Goal: Information Seeking & Learning: Learn about a topic

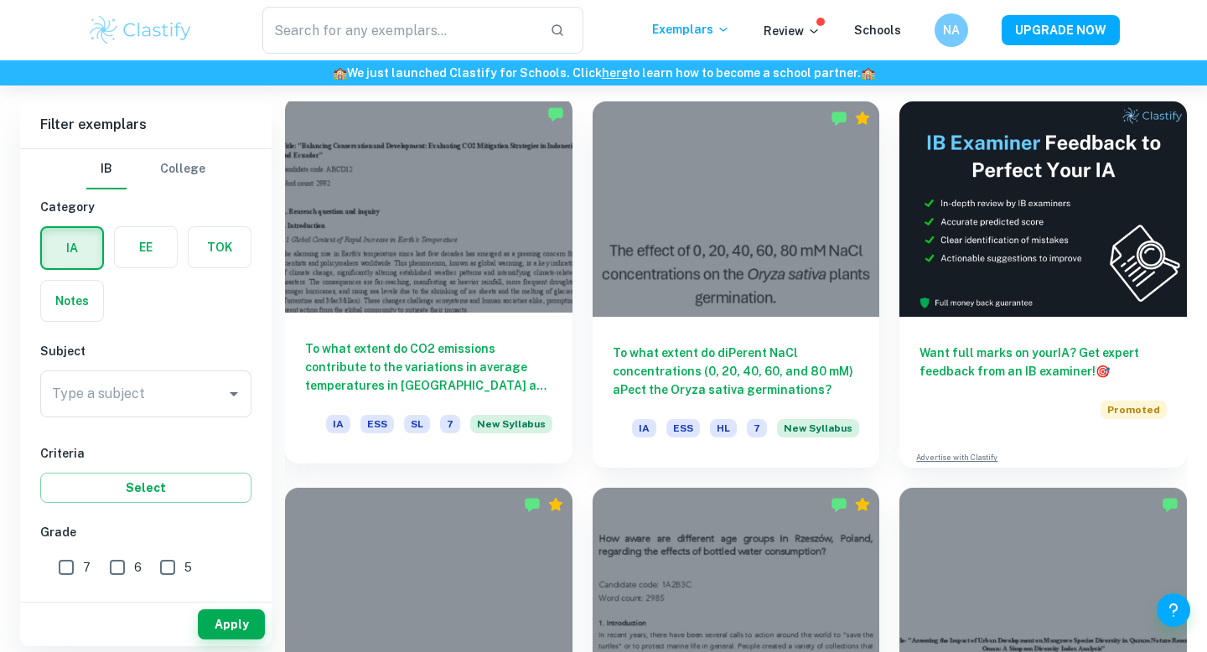
scroll to position [466, 0]
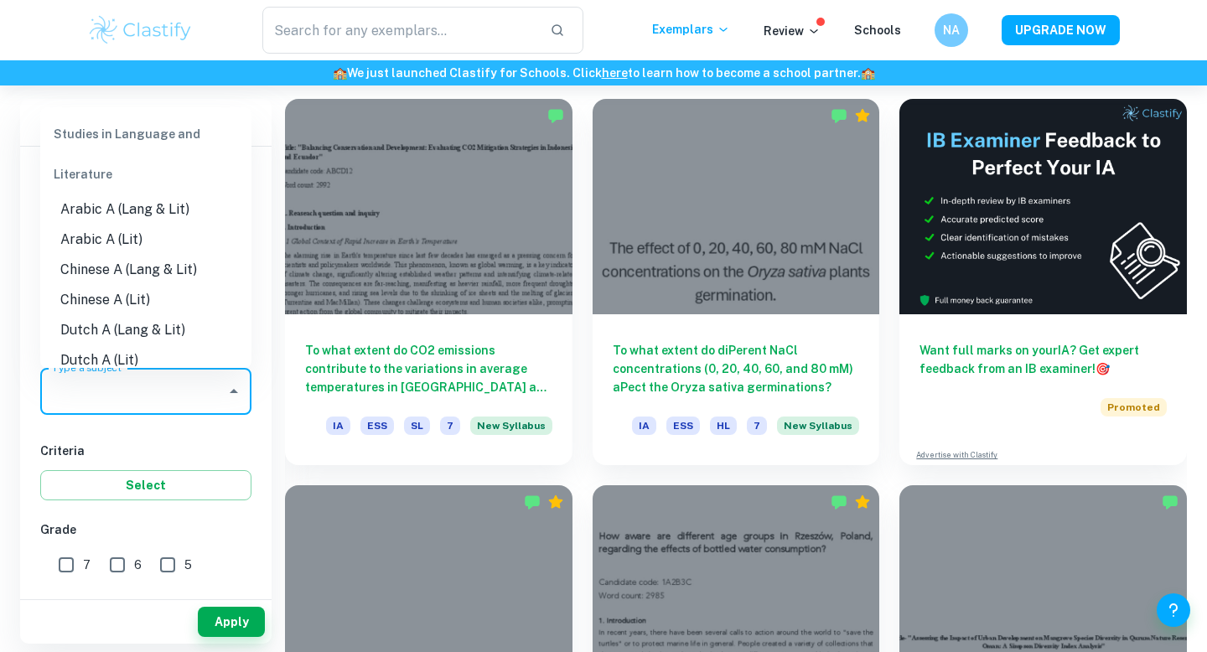
click at [137, 389] on input "Type a subject" at bounding box center [133, 392] width 171 height 32
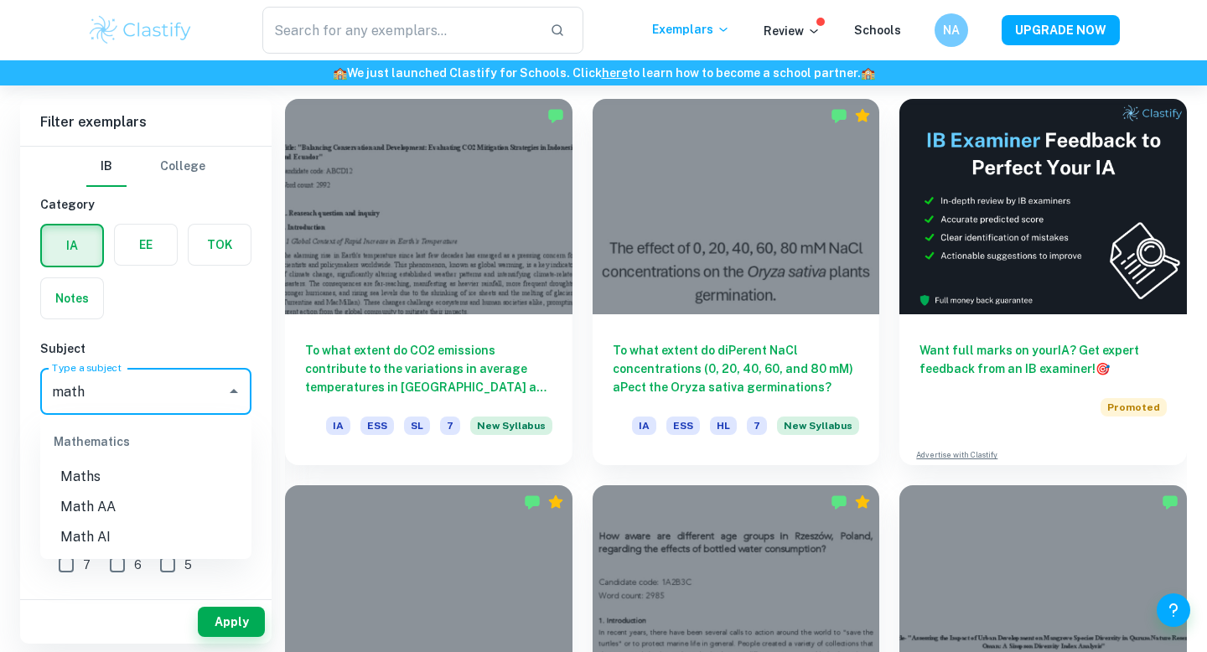
click at [119, 470] on li "Maths" at bounding box center [145, 477] width 211 height 30
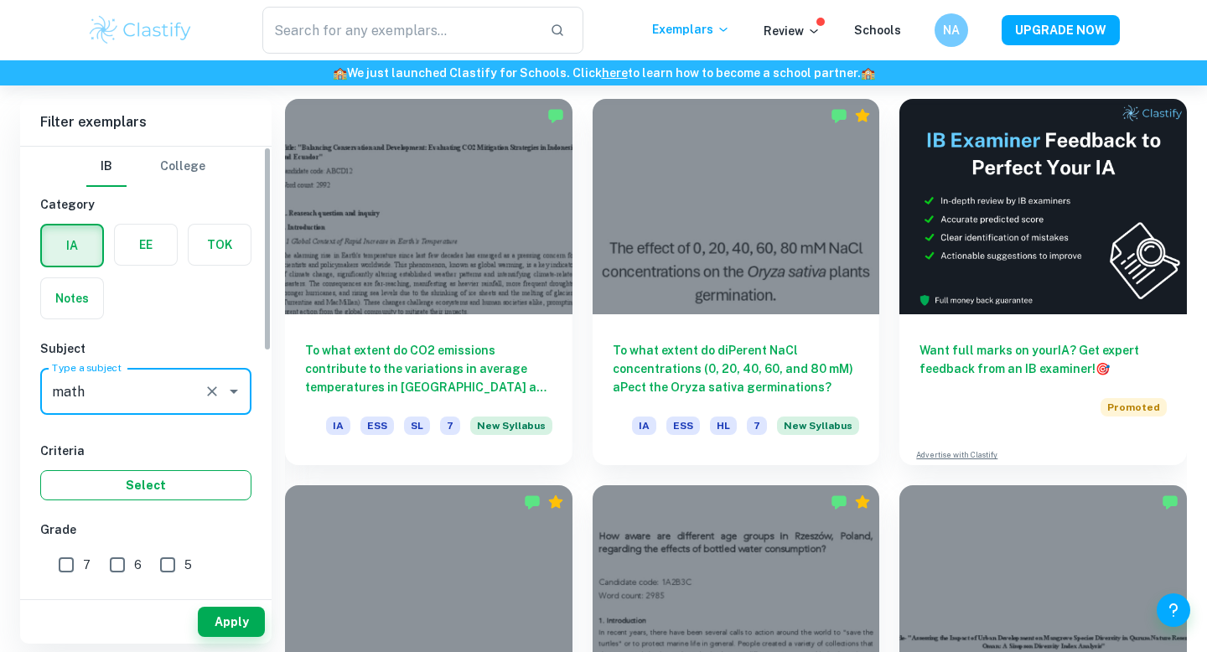
type input "Maths"
click at [177, 480] on button "Select" at bounding box center [145, 485] width 211 height 30
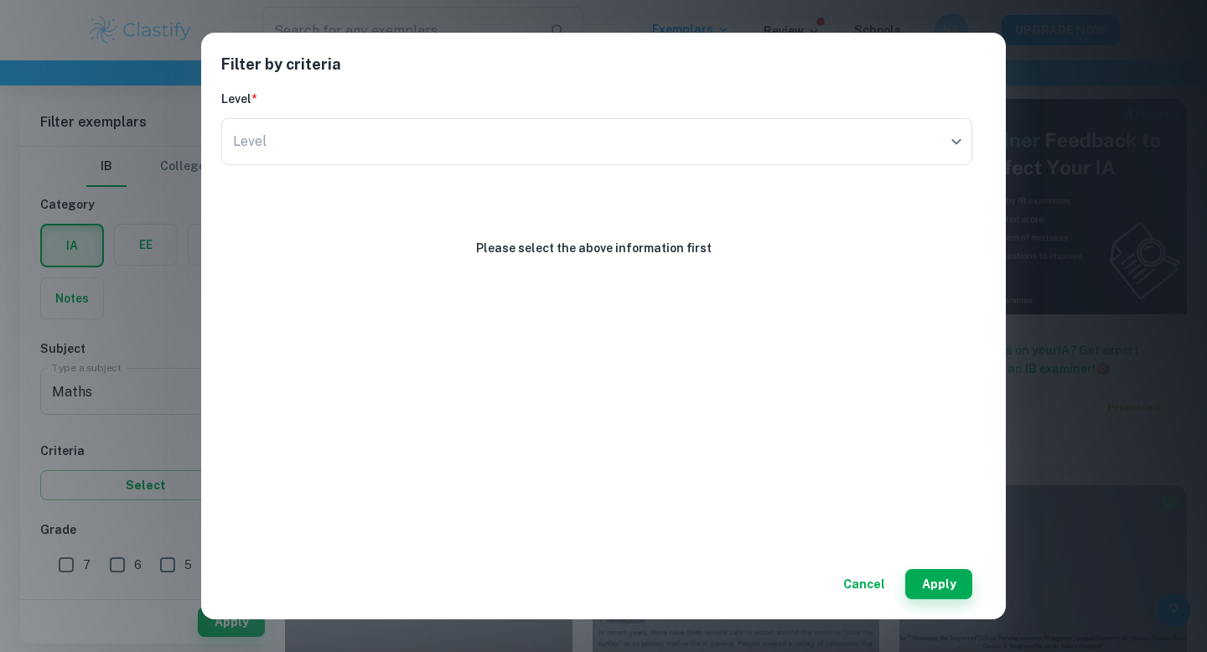
click at [868, 605] on div "Filter by criteria Level * Level ​ Level Please select the above information fi…" at bounding box center [603, 326] width 805 height 587
click at [852, 570] on button "Cancel" at bounding box center [864, 584] width 55 height 30
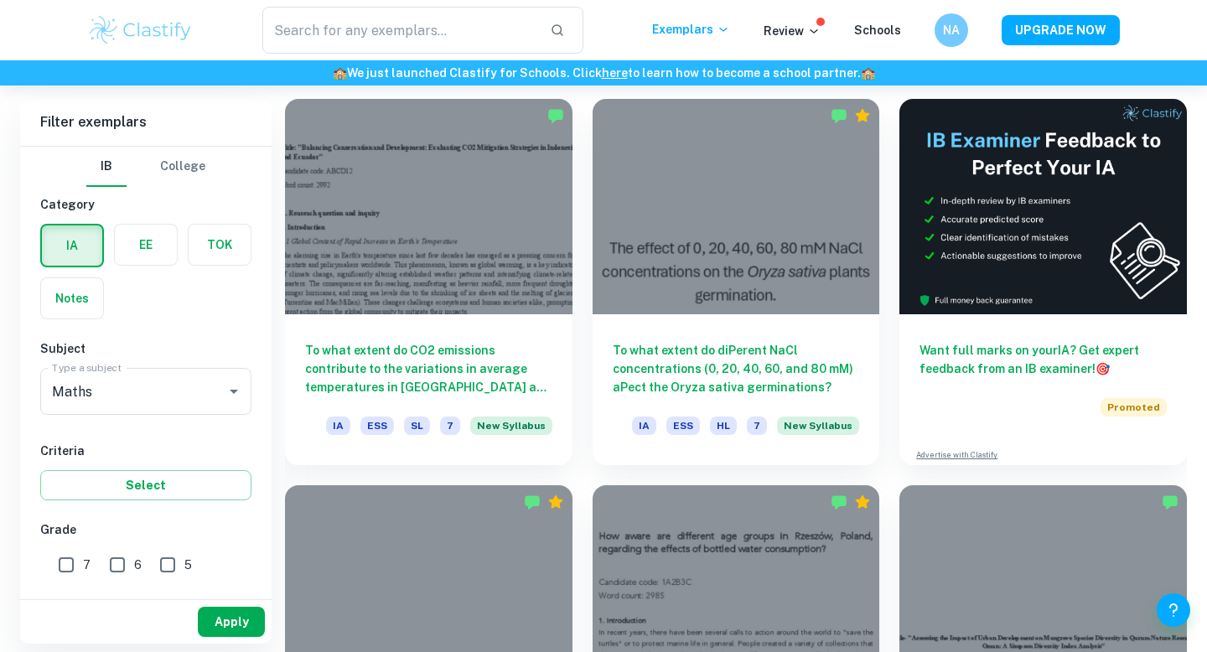
click at [215, 622] on button "Apply" at bounding box center [231, 622] width 67 height 30
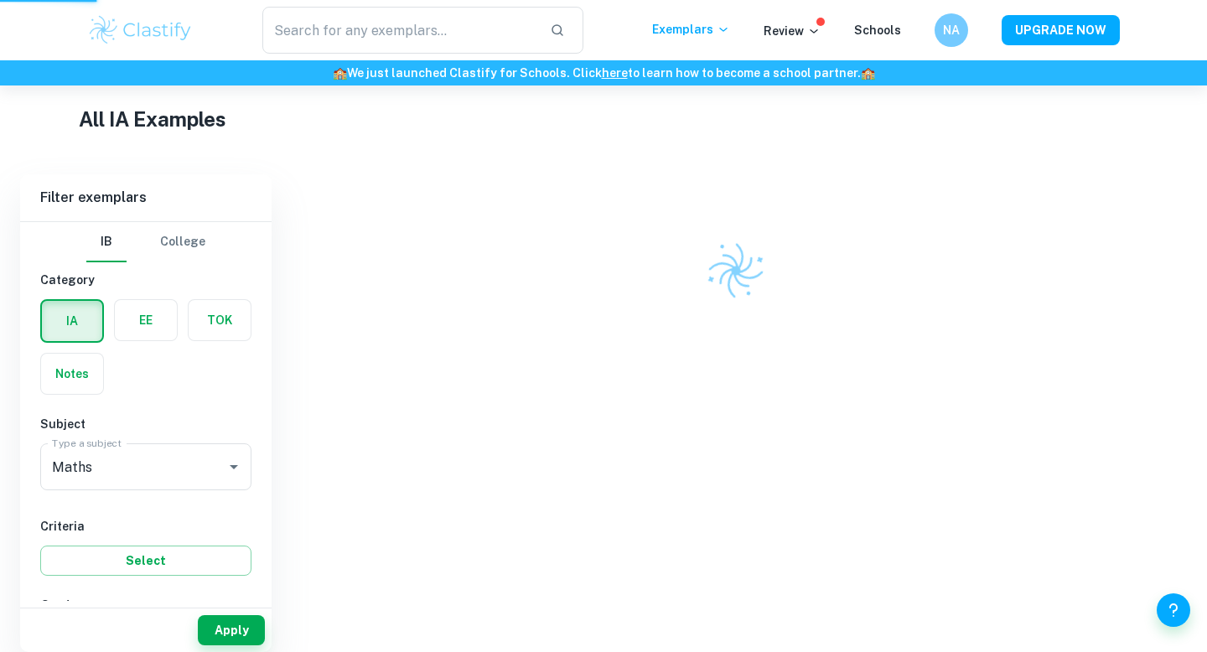
scroll to position [332, 0]
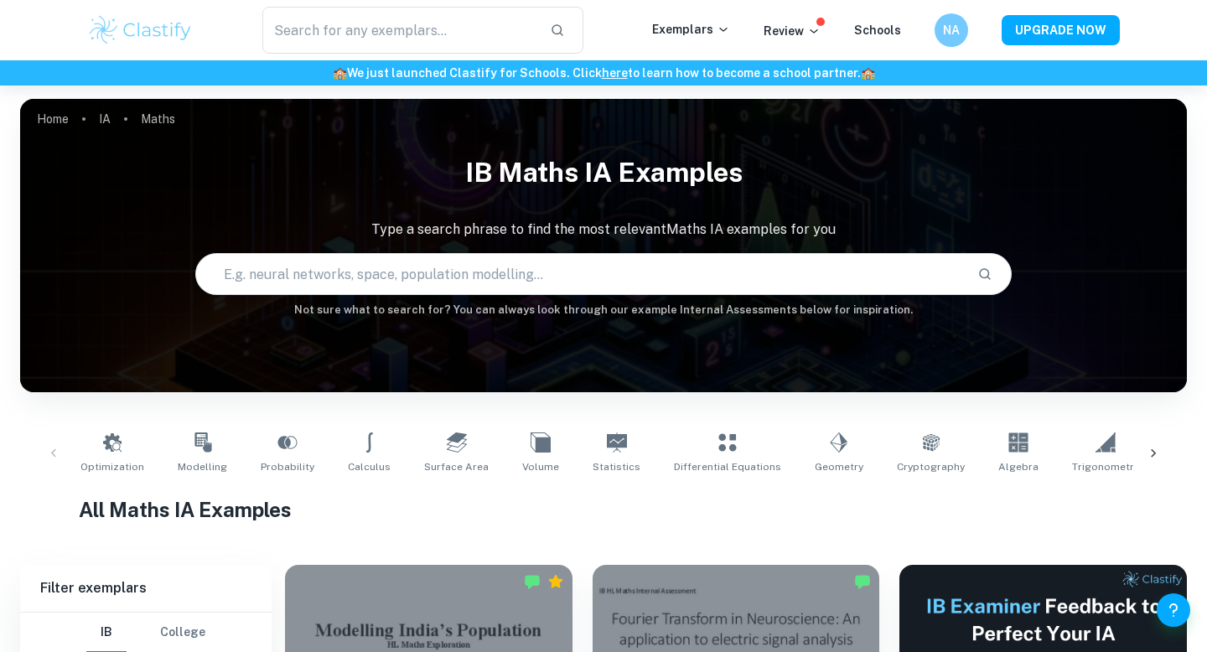
scroll to position [369, 0]
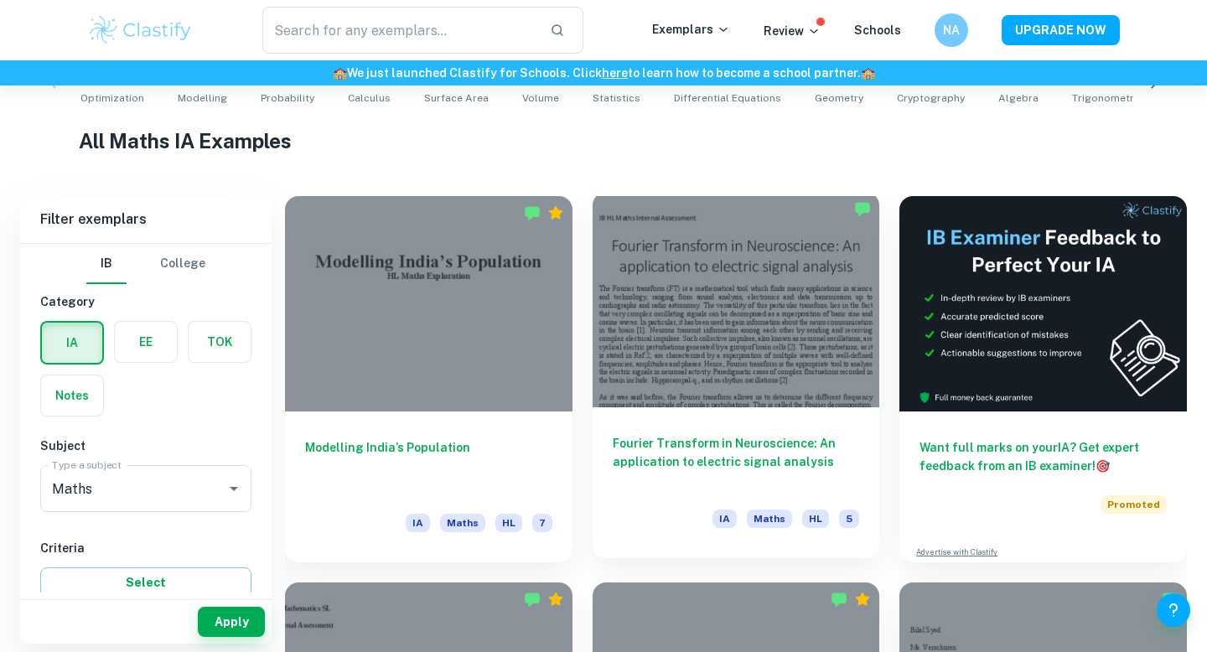
click at [723, 324] on div at bounding box center [737, 299] width 288 height 215
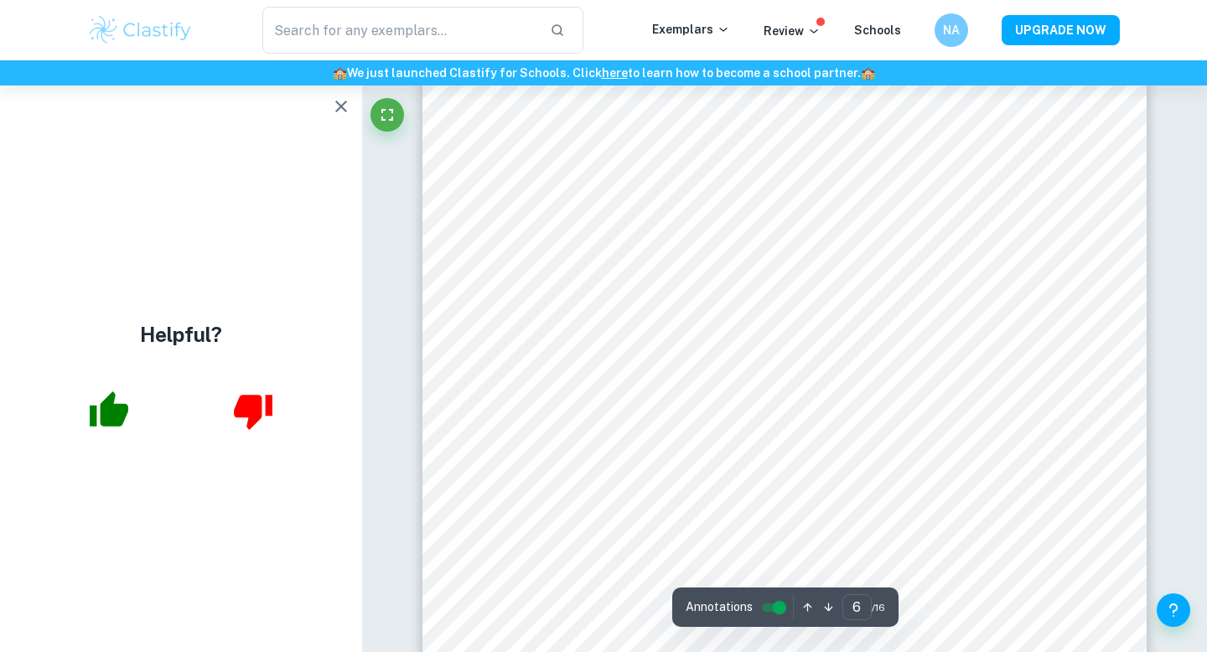
scroll to position [5455, 0]
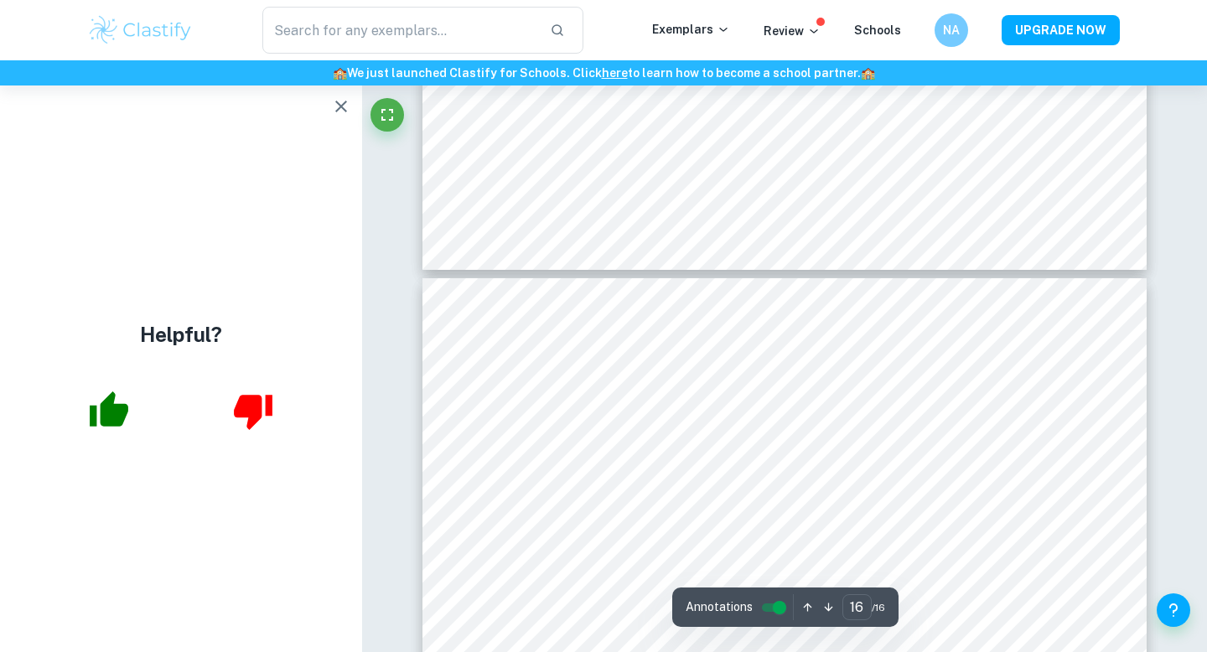
type input "15"
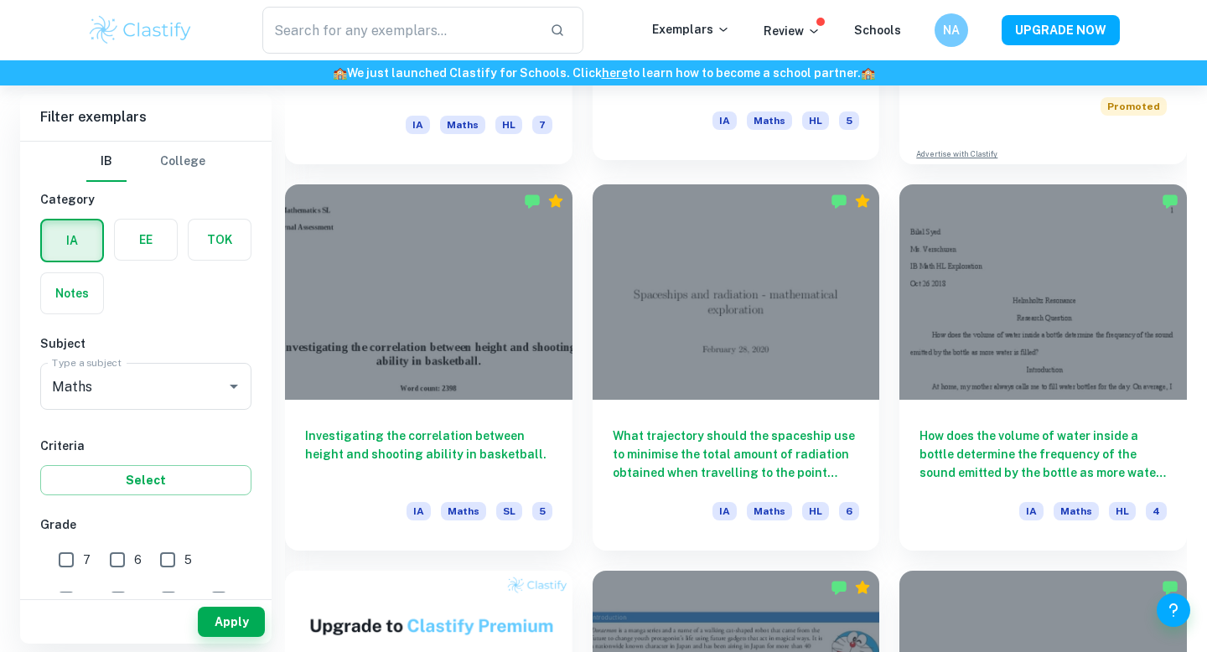
scroll to position [775, 0]
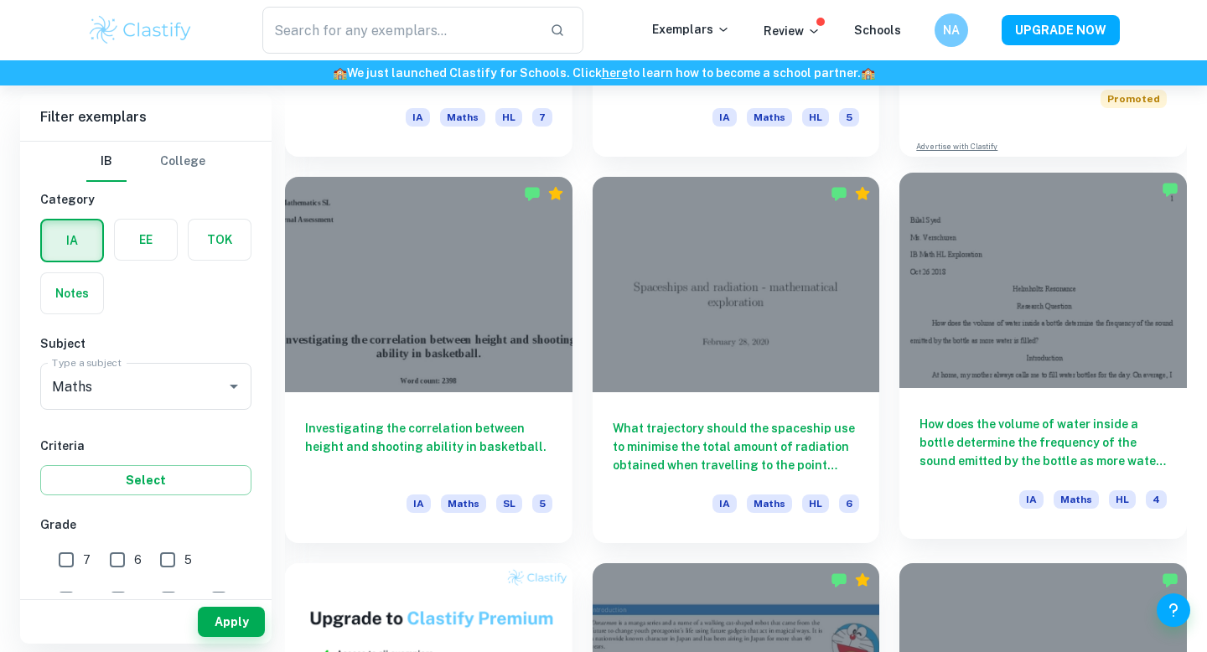
click at [1067, 303] on div at bounding box center [1044, 280] width 288 height 215
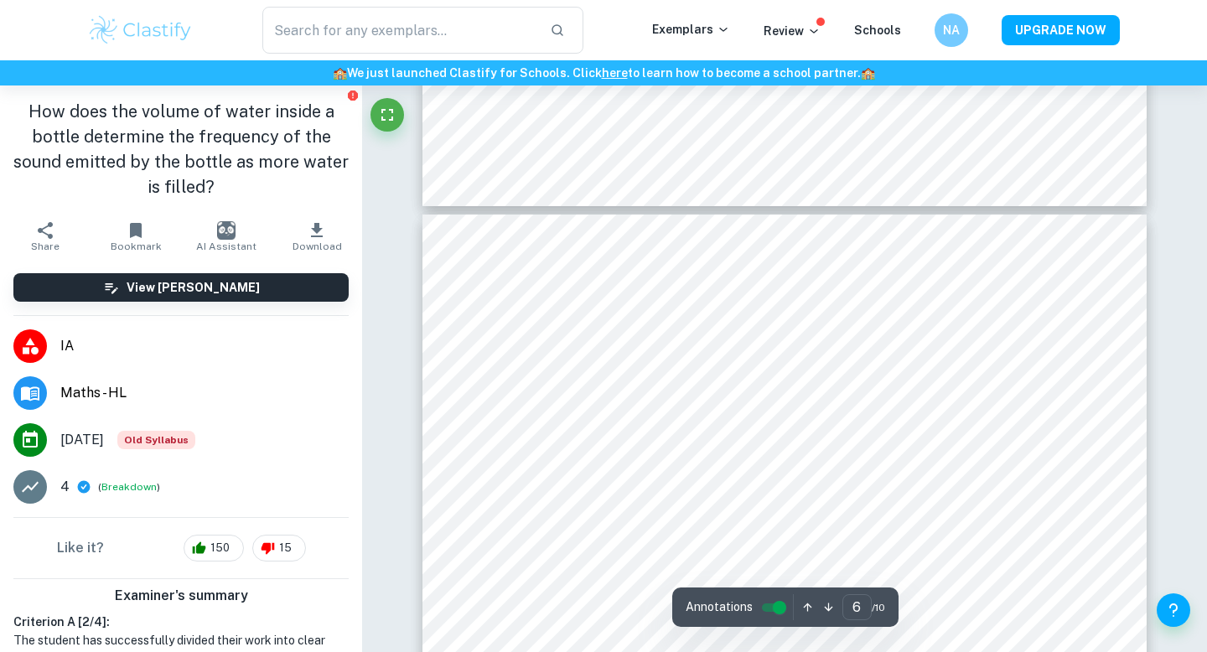
scroll to position [5281, 0]
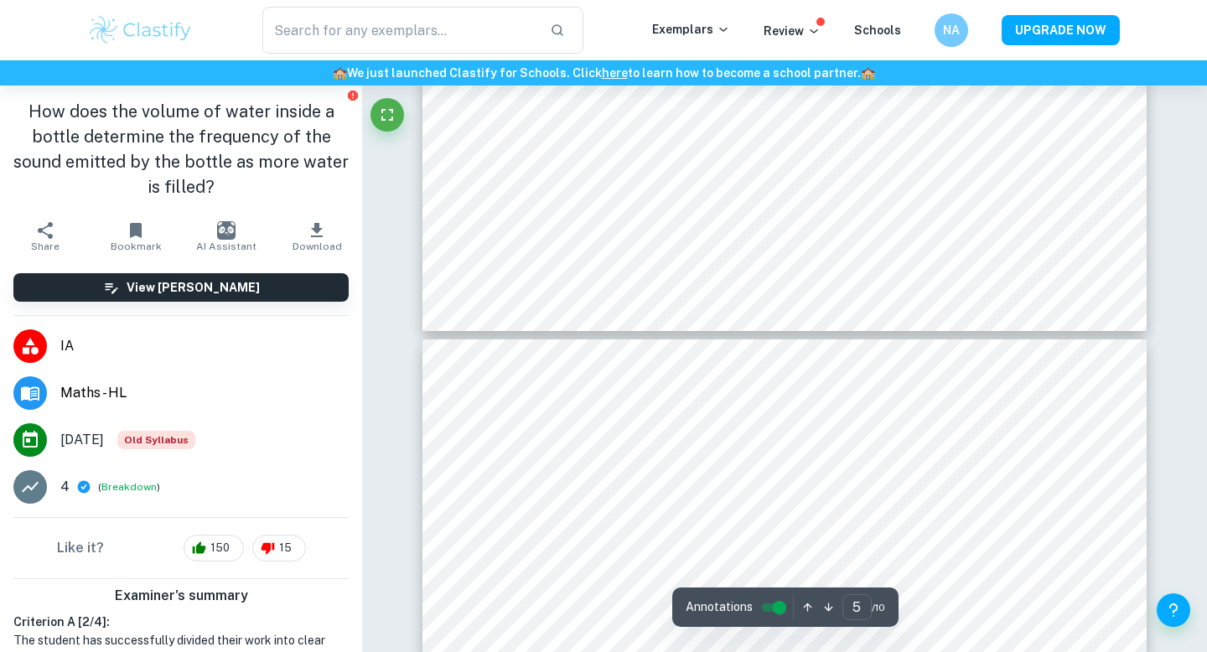
type input "4"
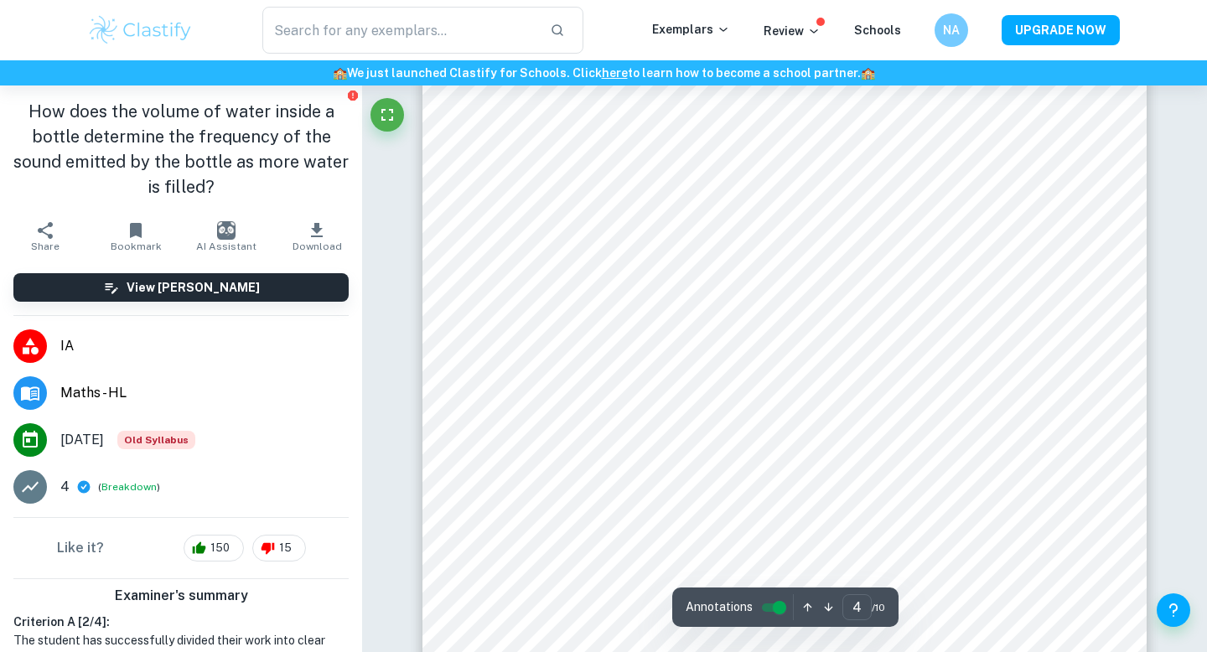
scroll to position [3332, 0]
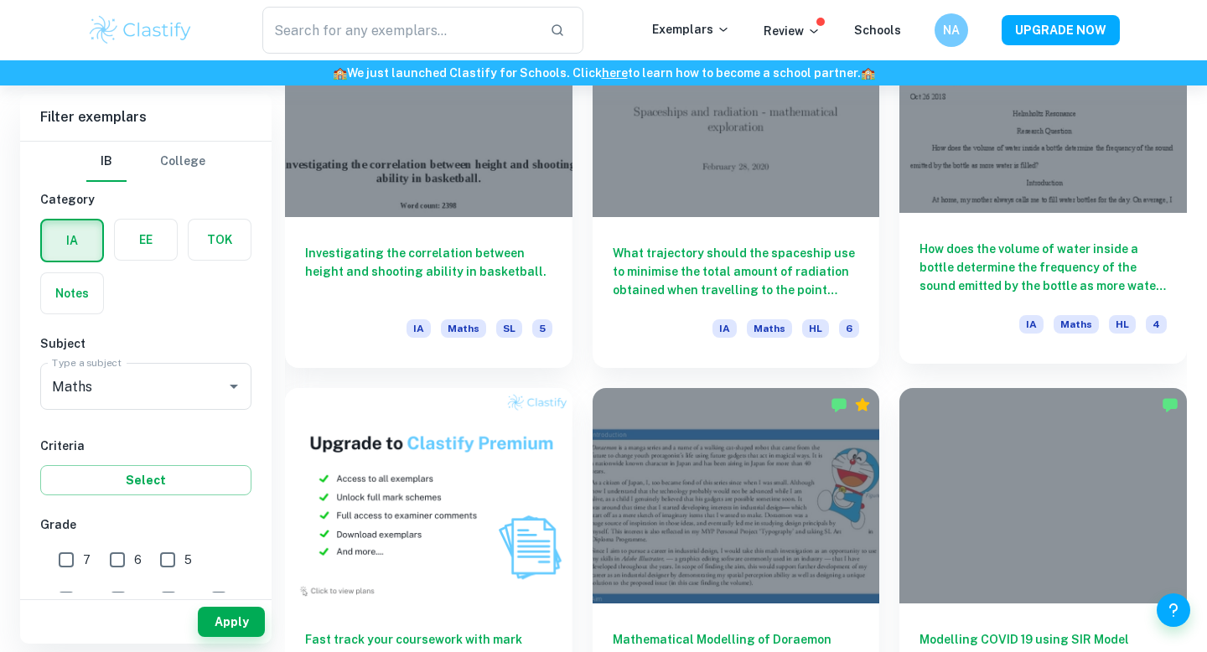
scroll to position [948, 0]
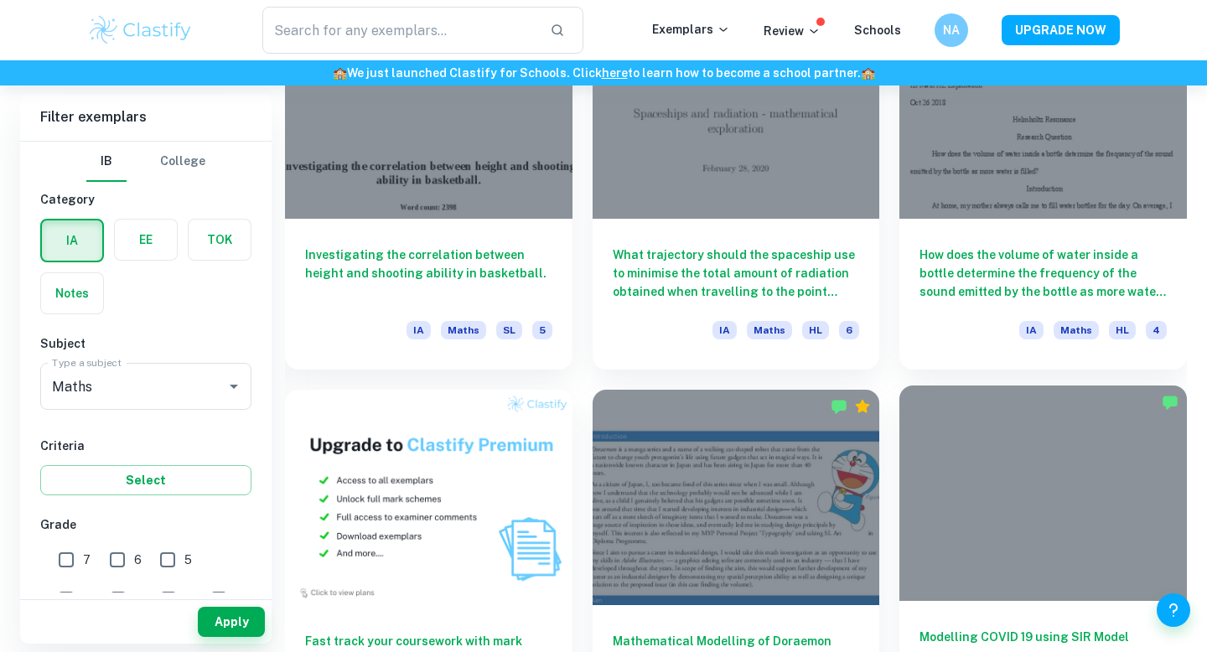
click at [1008, 461] on div at bounding box center [1044, 493] width 288 height 215
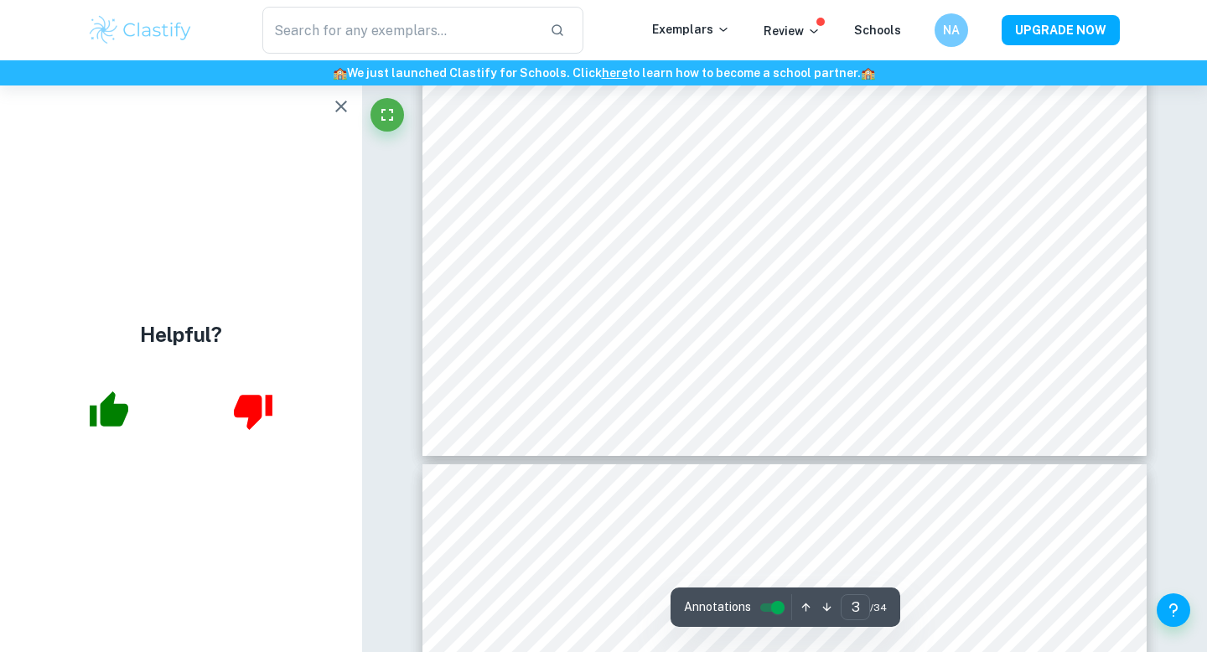
type input "4"
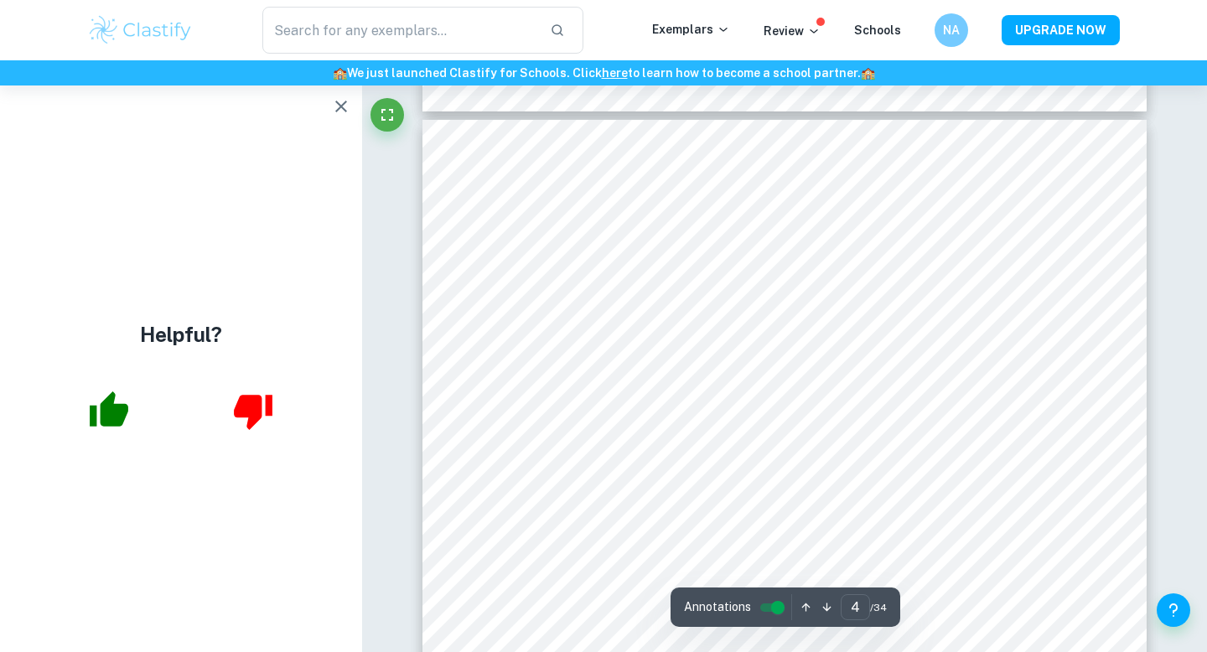
scroll to position [3636, 0]
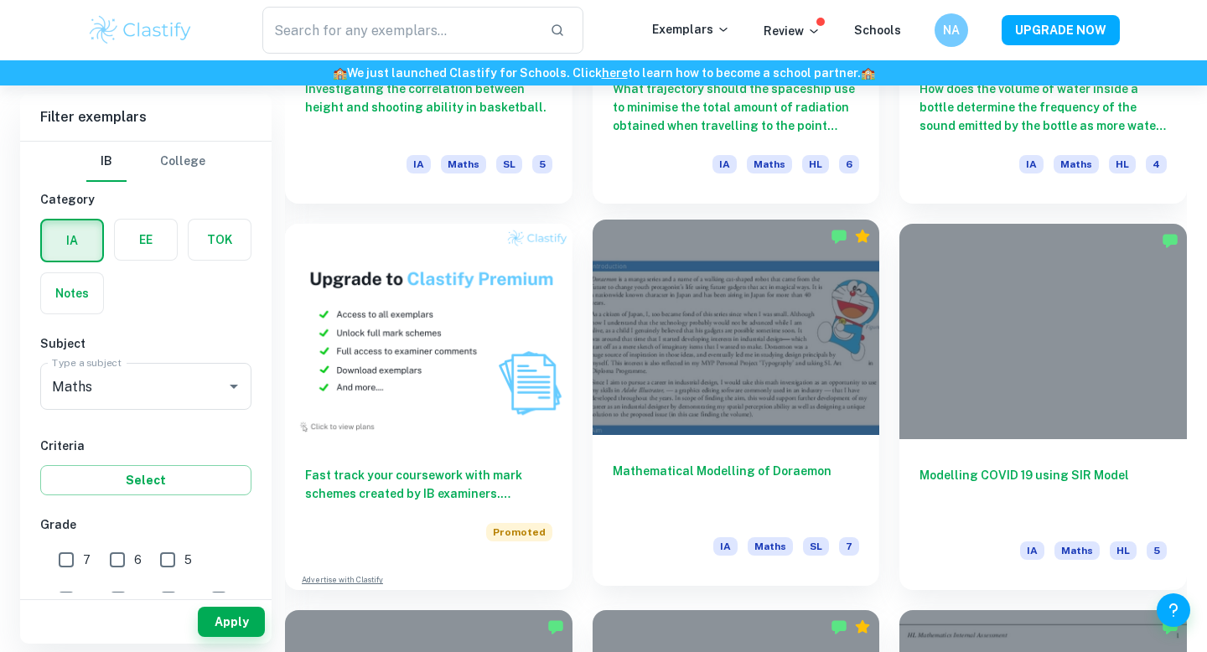
scroll to position [1135, 0]
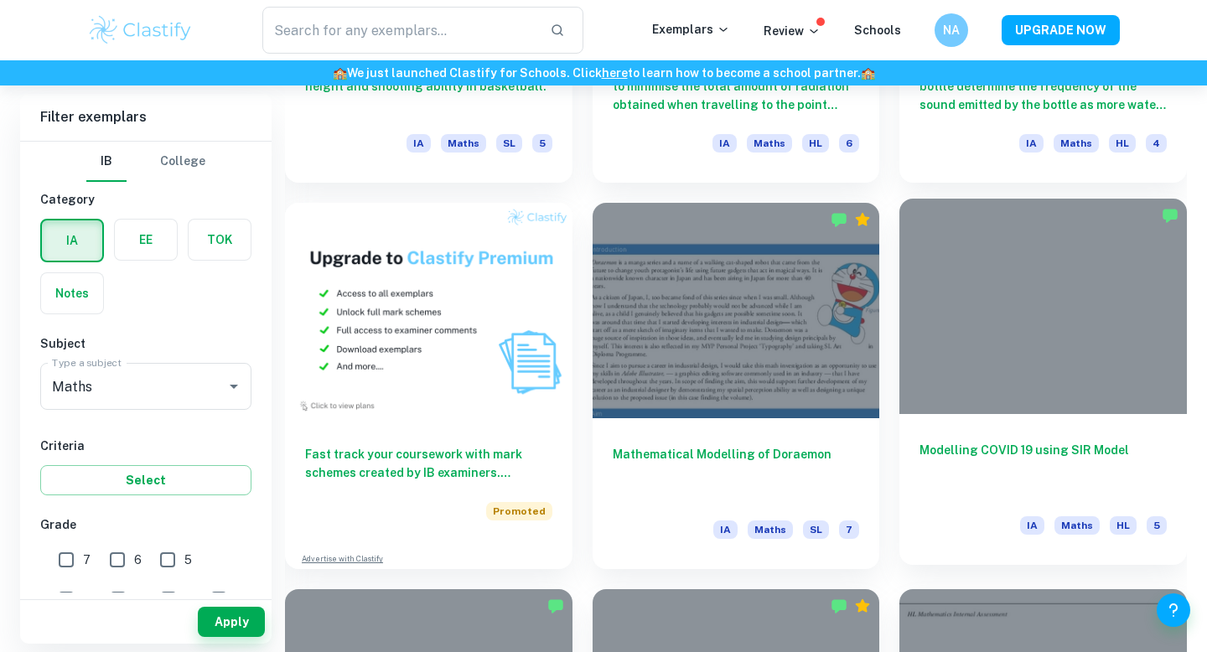
click at [977, 412] on div at bounding box center [1044, 306] width 288 height 215
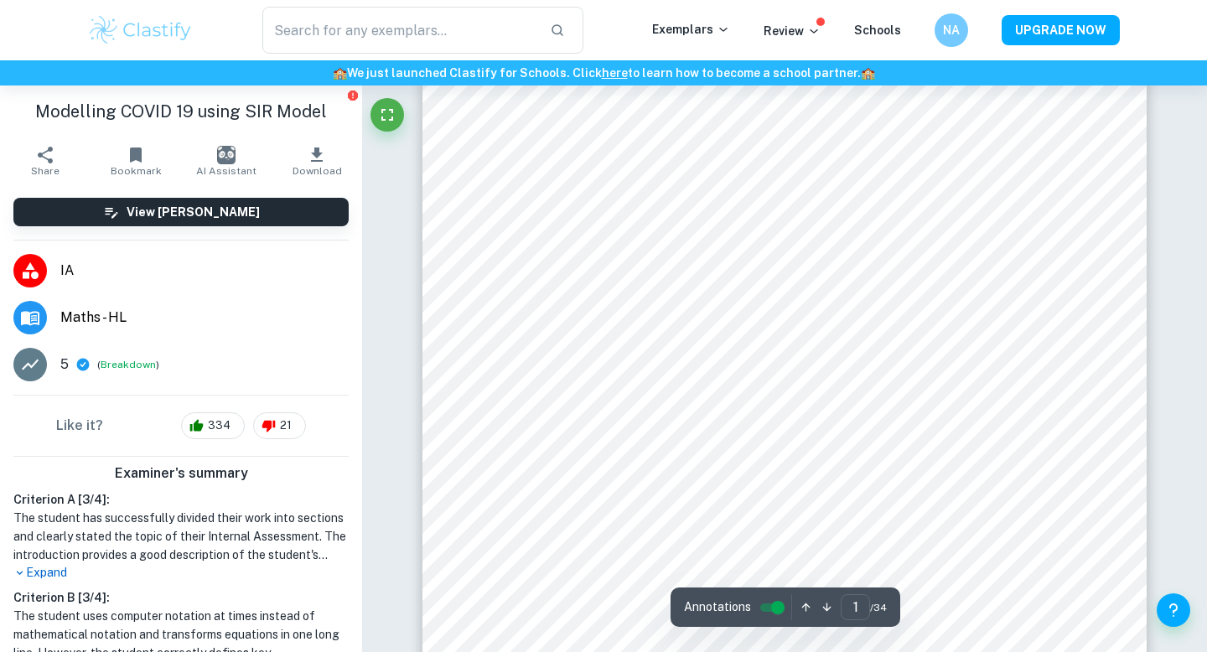
scroll to position [1855, 0]
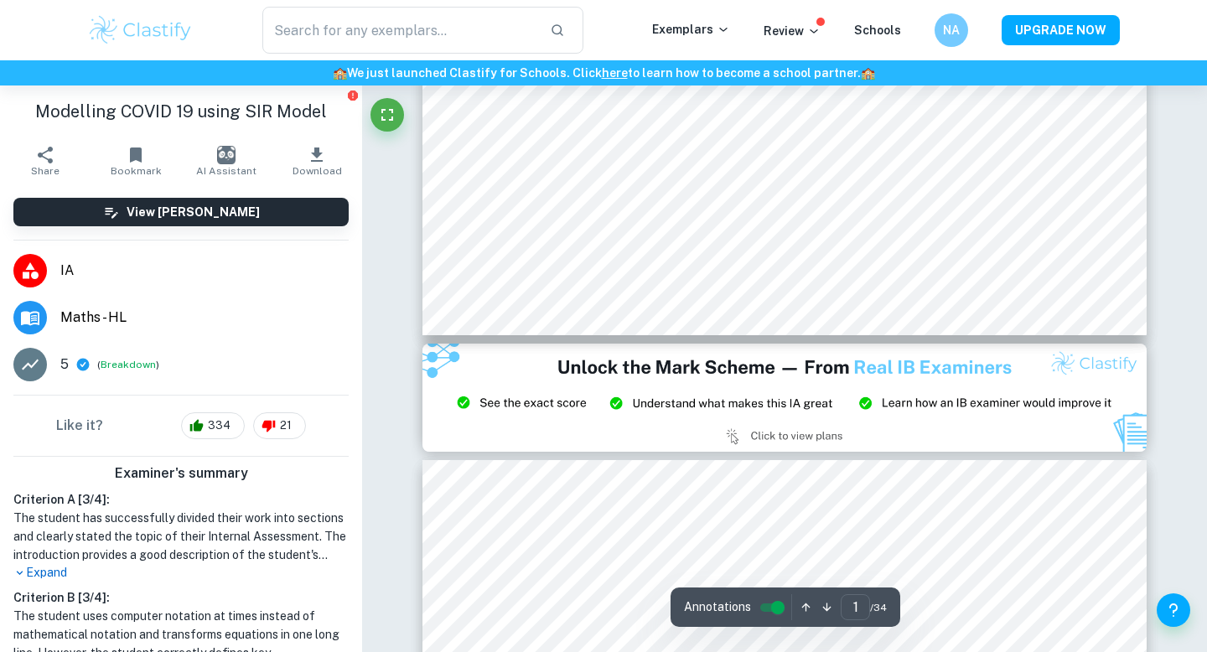
type input "2"
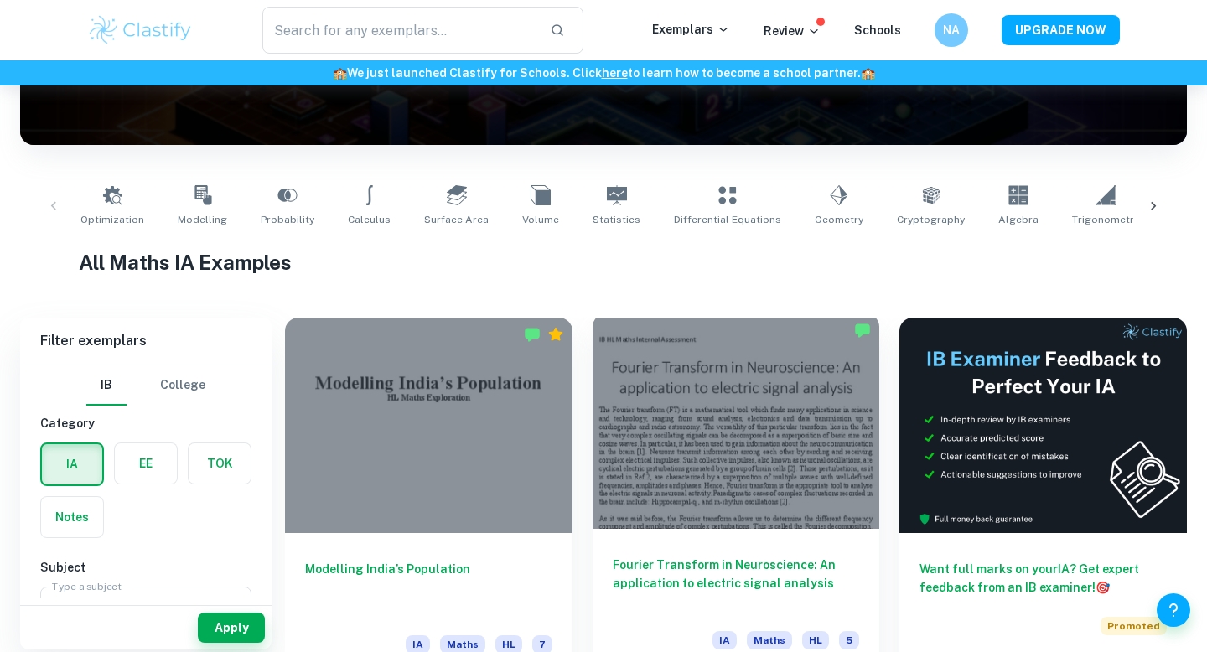
scroll to position [252, 0]
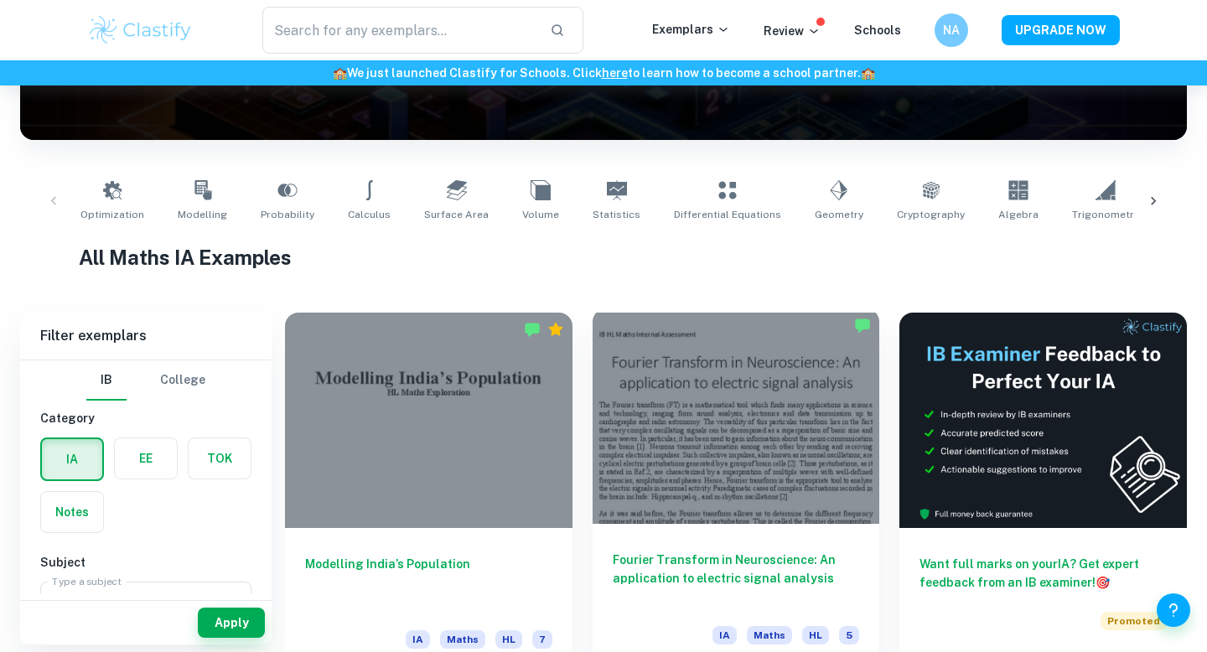
click at [677, 480] on div at bounding box center [737, 416] width 288 height 215
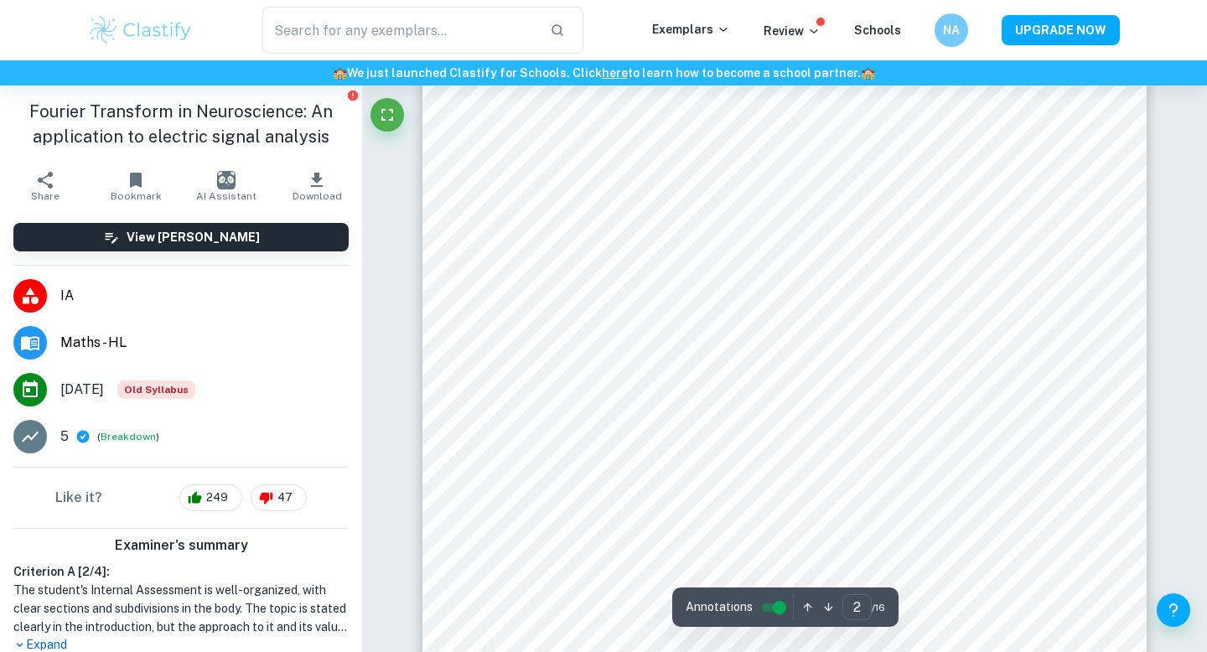
type input "1"
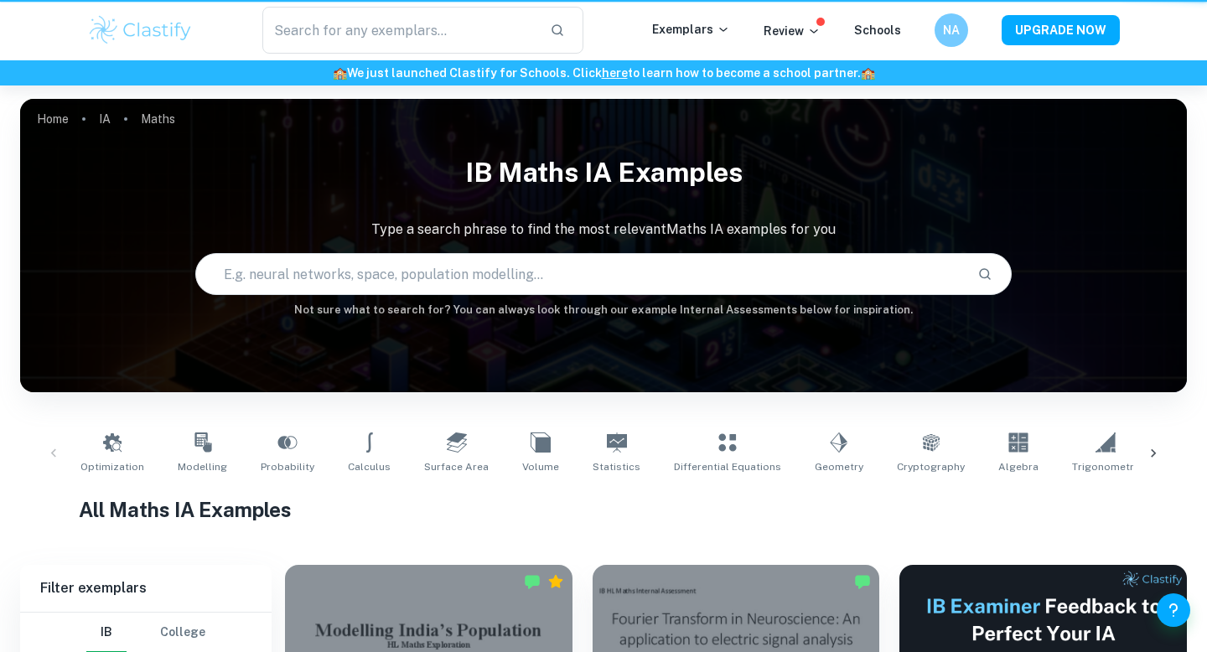
scroll to position [252, 0]
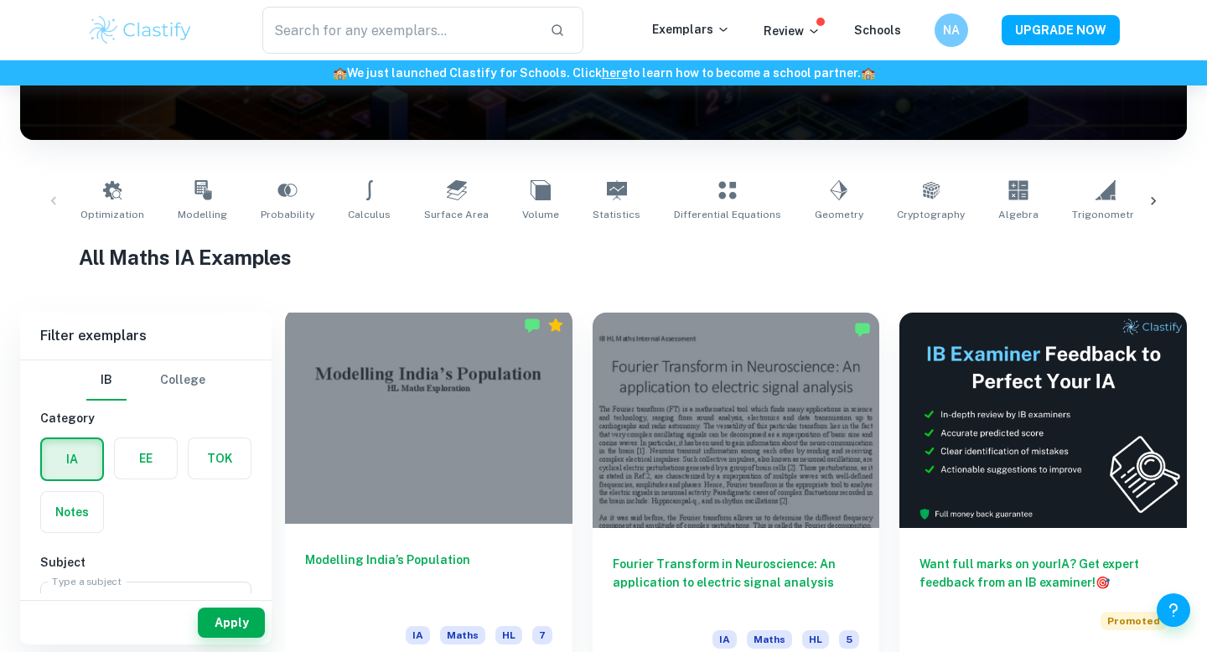
click at [378, 397] on div at bounding box center [429, 416] width 288 height 215
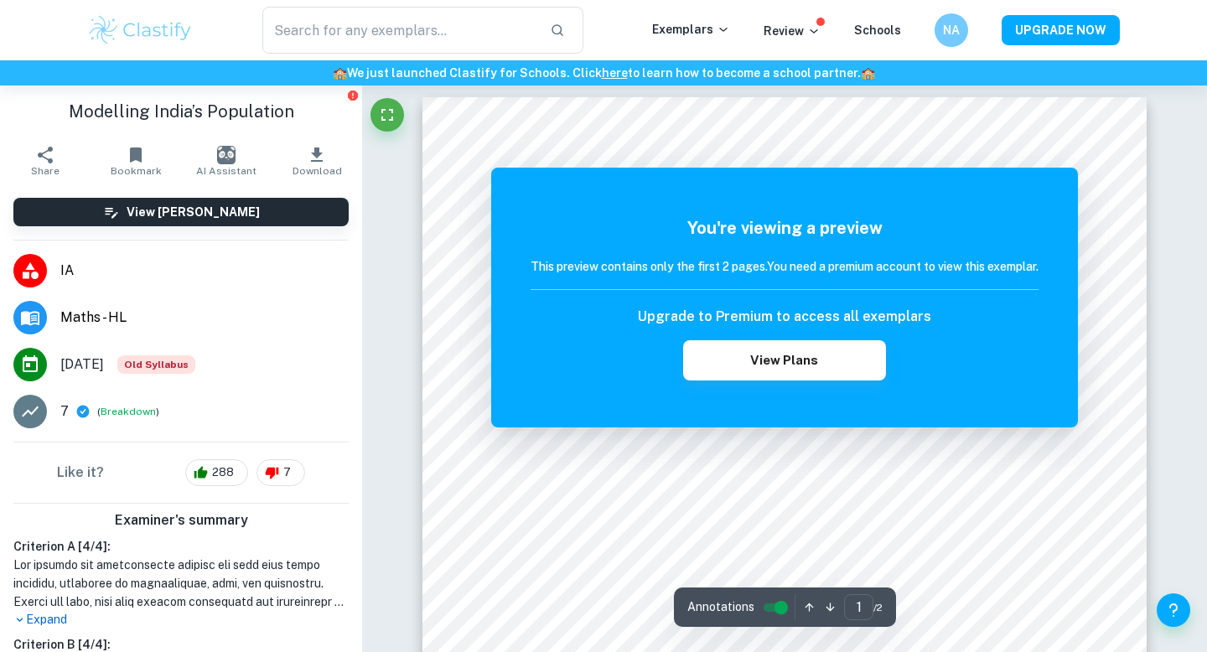
scroll to position [260, 0]
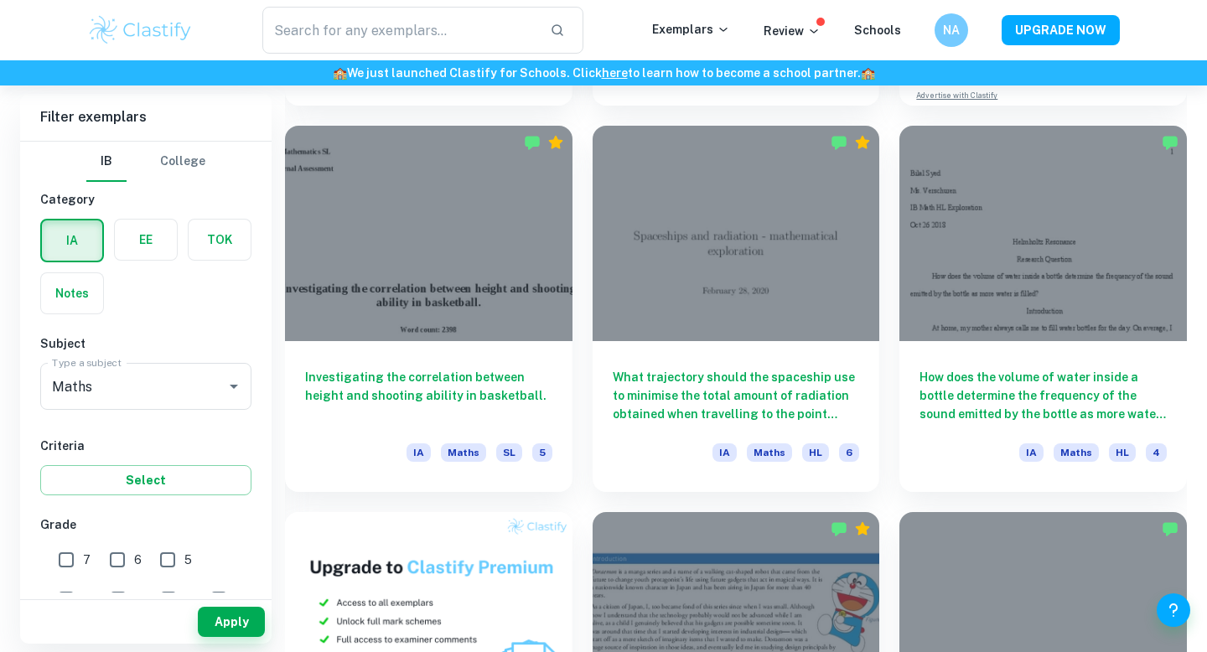
scroll to position [832, 0]
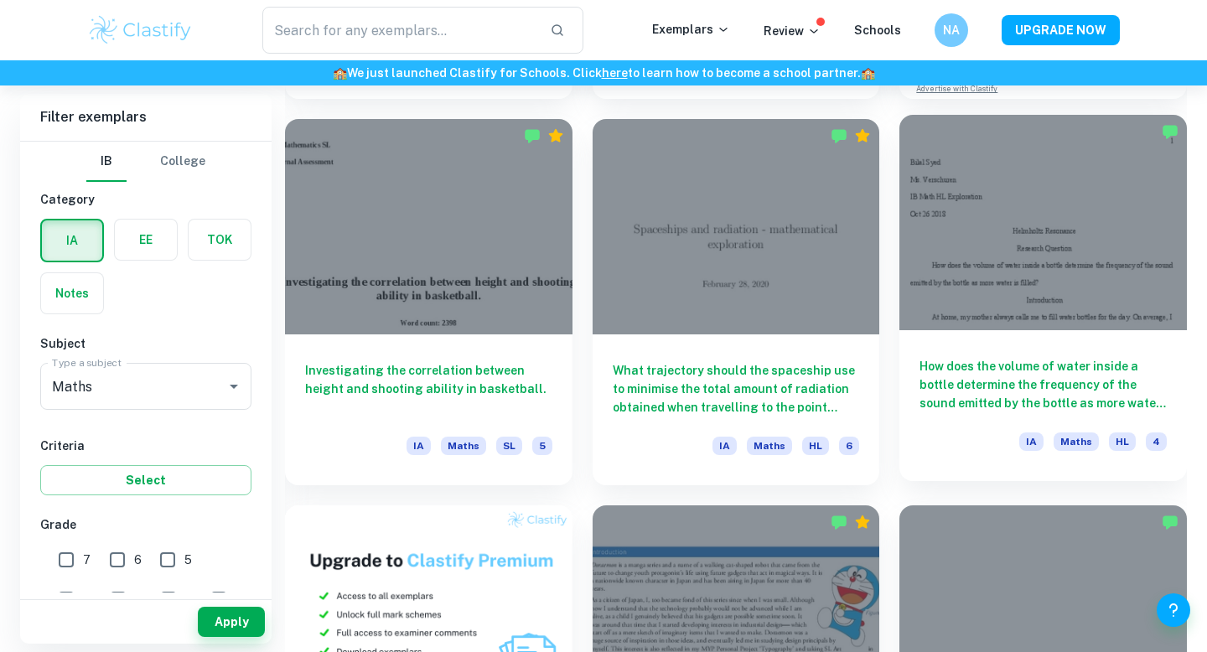
click at [936, 287] on div at bounding box center [1044, 222] width 288 height 215
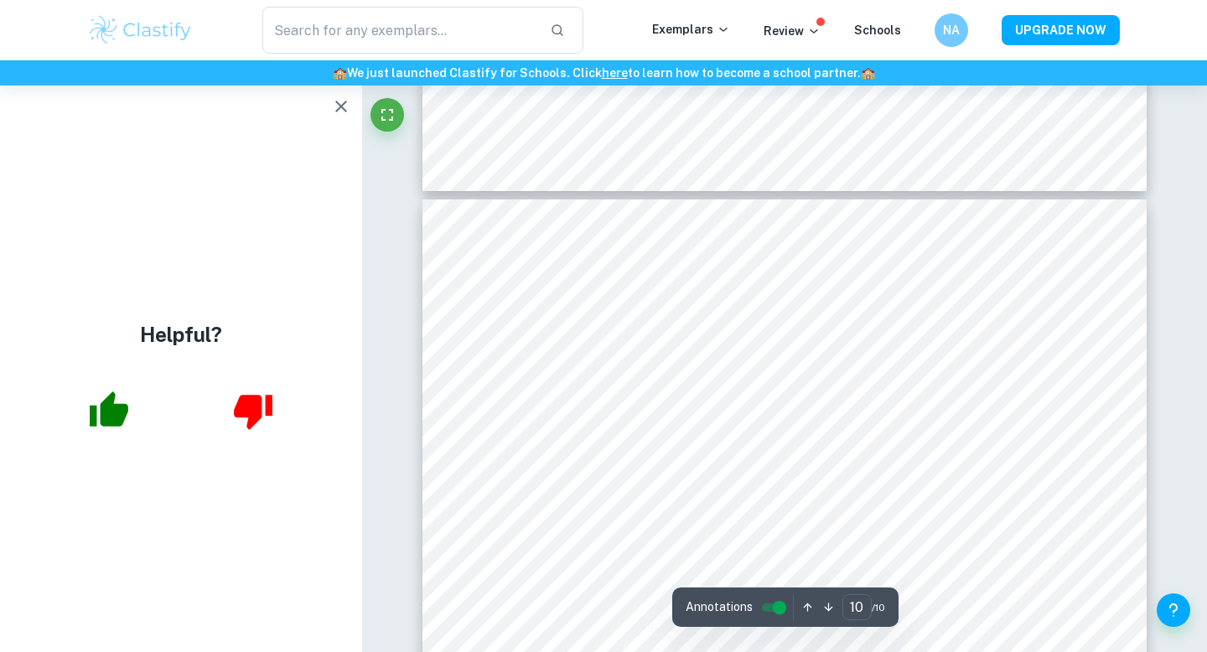
type input "9"
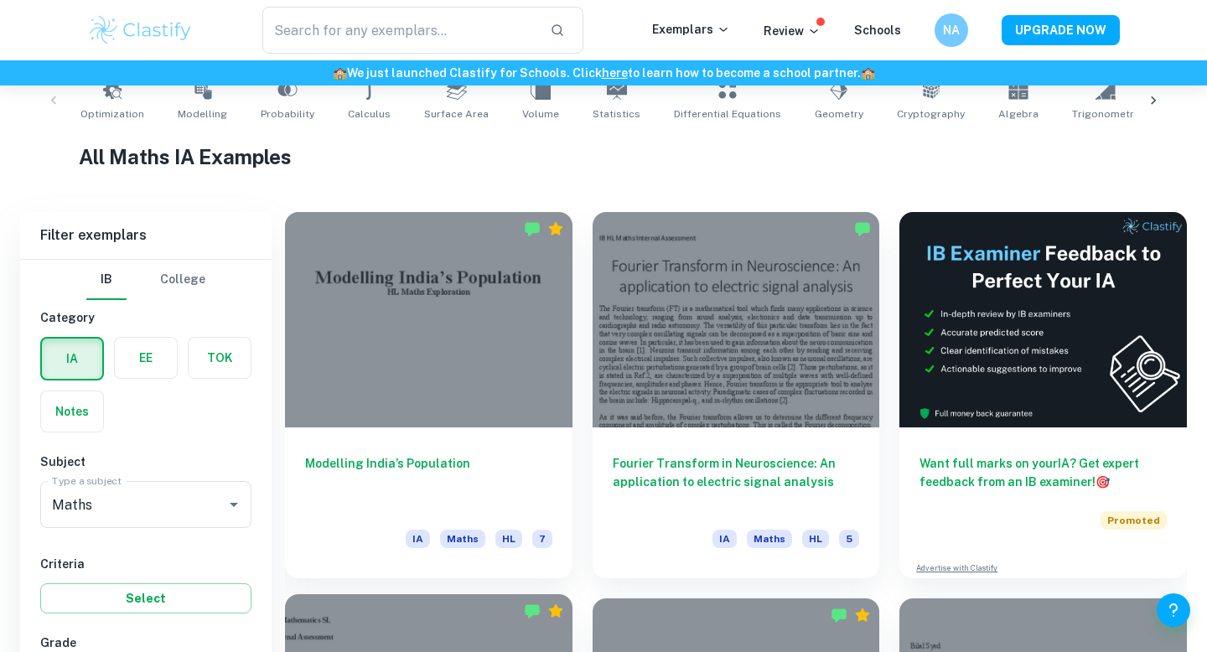
scroll to position [413, 0]
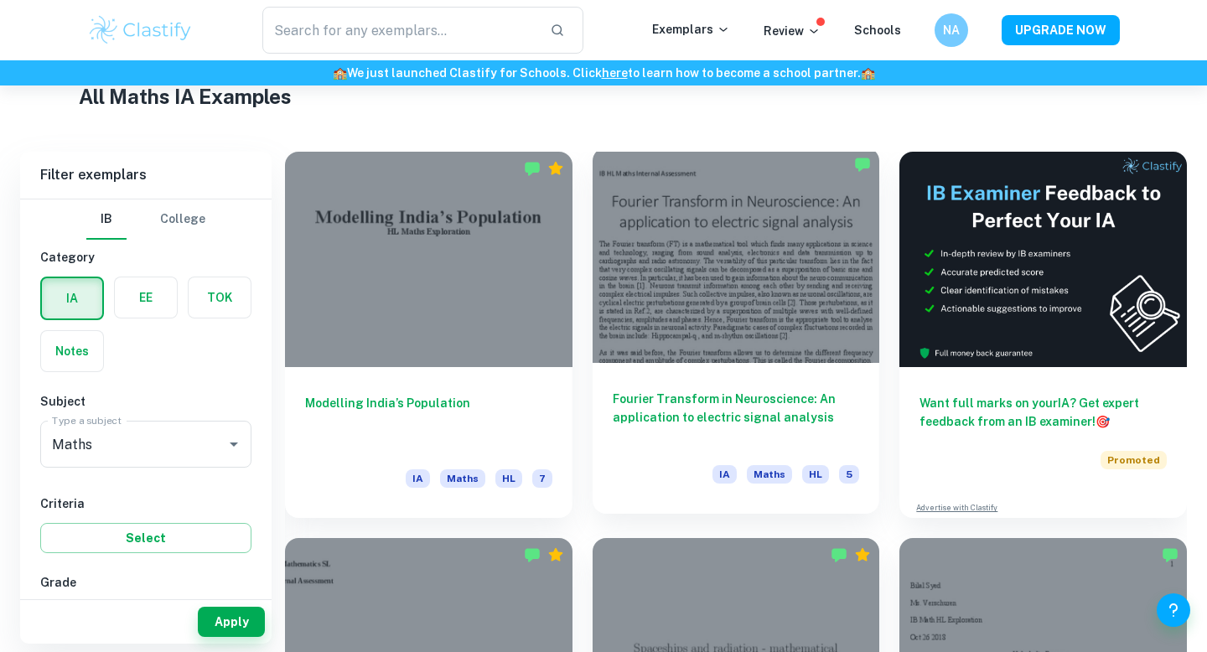
click at [722, 312] on div at bounding box center [737, 255] width 288 height 215
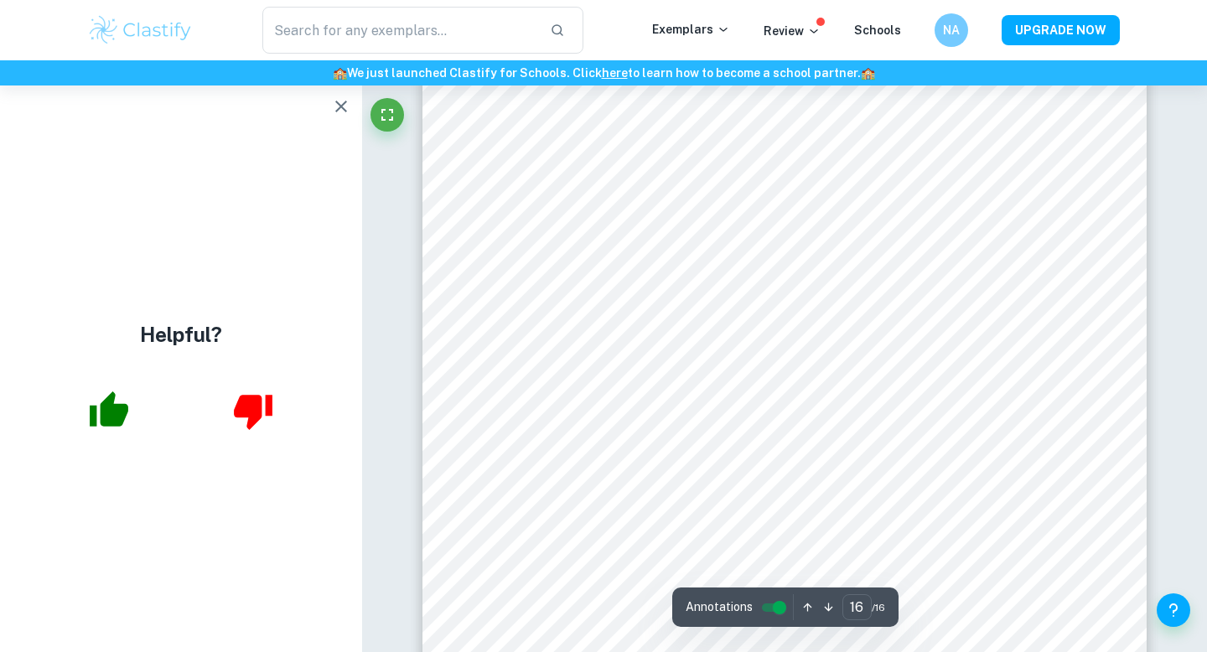
scroll to position [16067, 0]
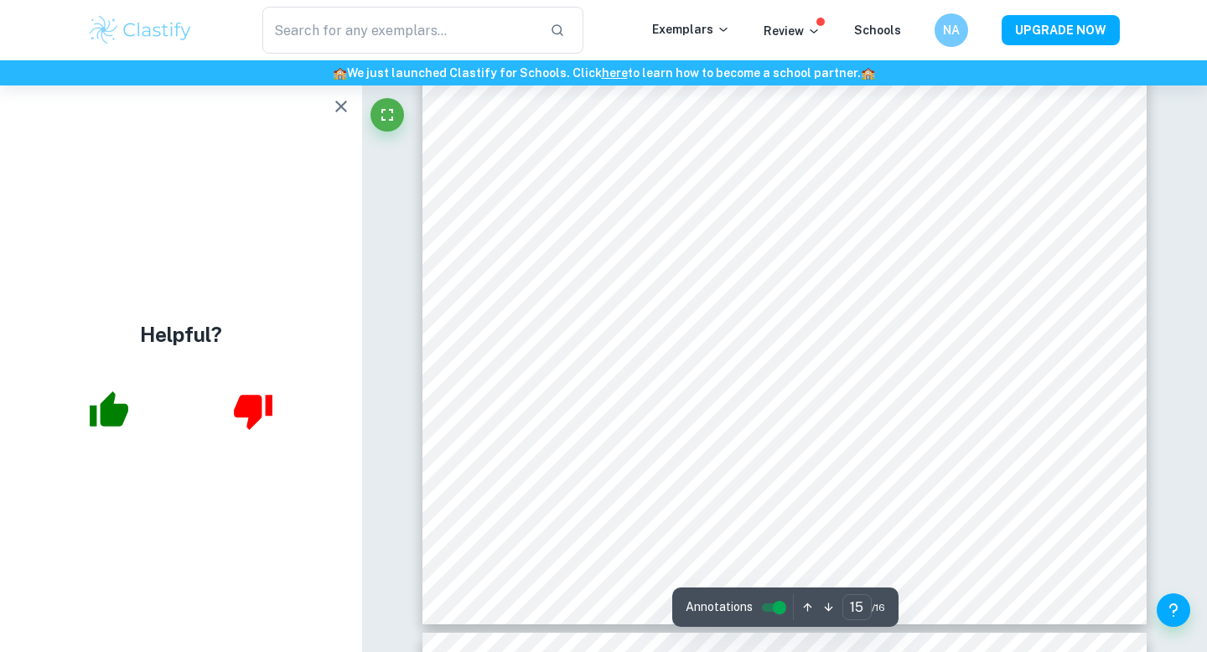
type input "16"
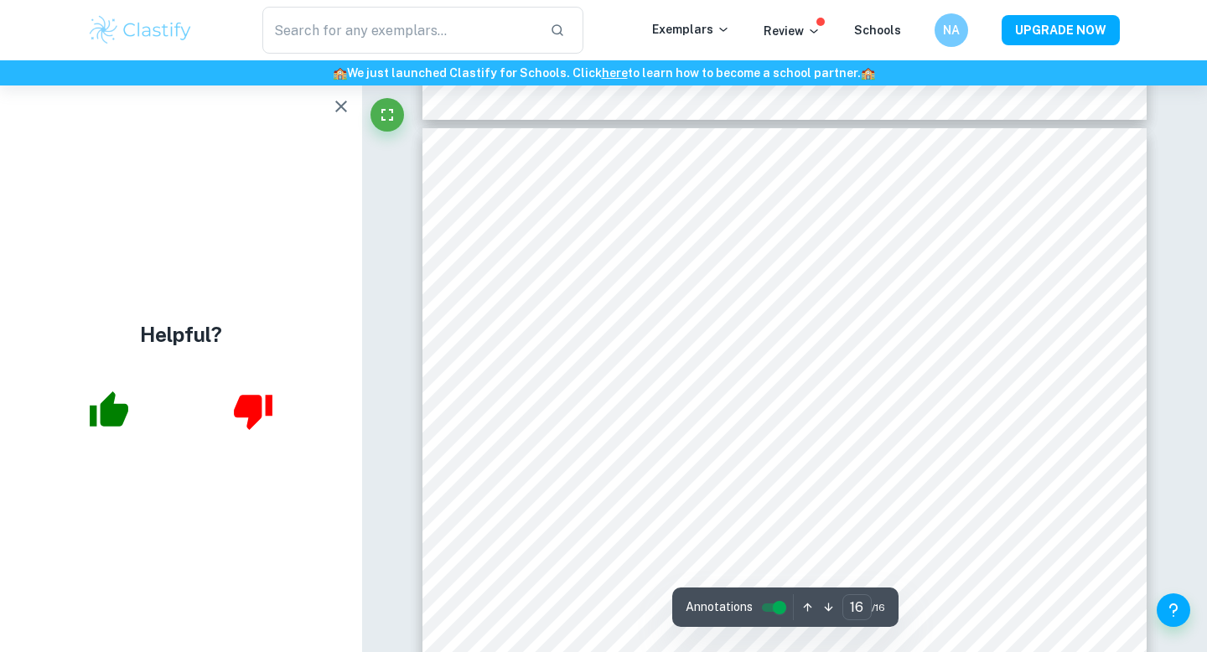
scroll to position [16045, 0]
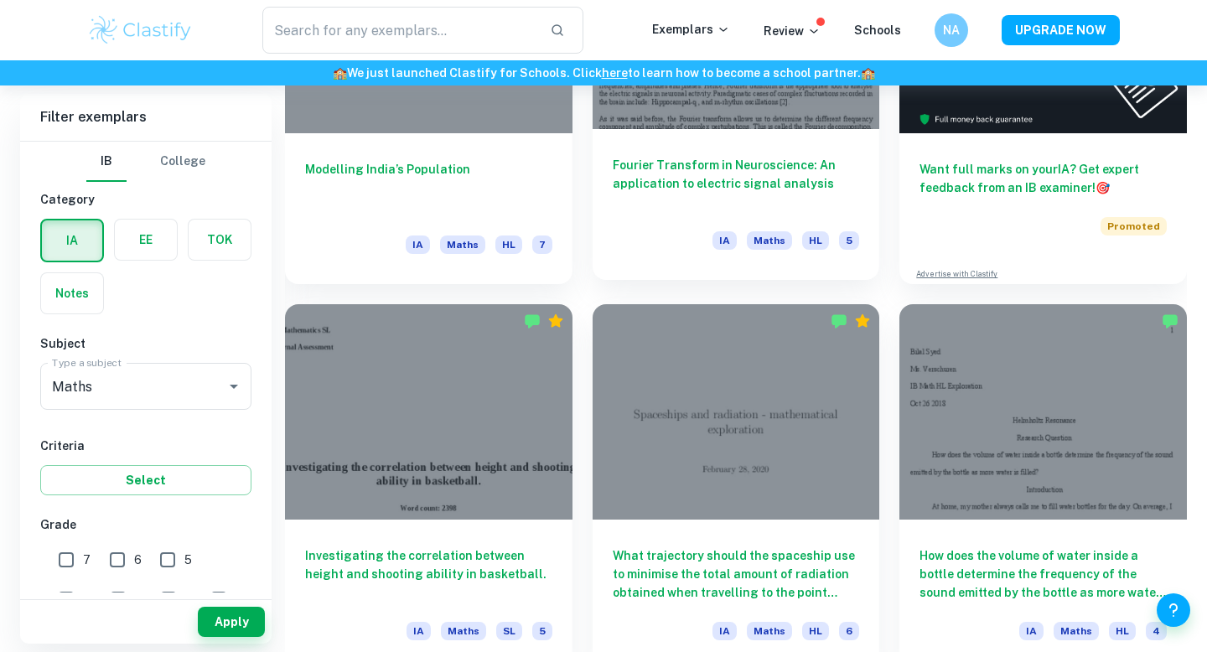
scroll to position [784, 0]
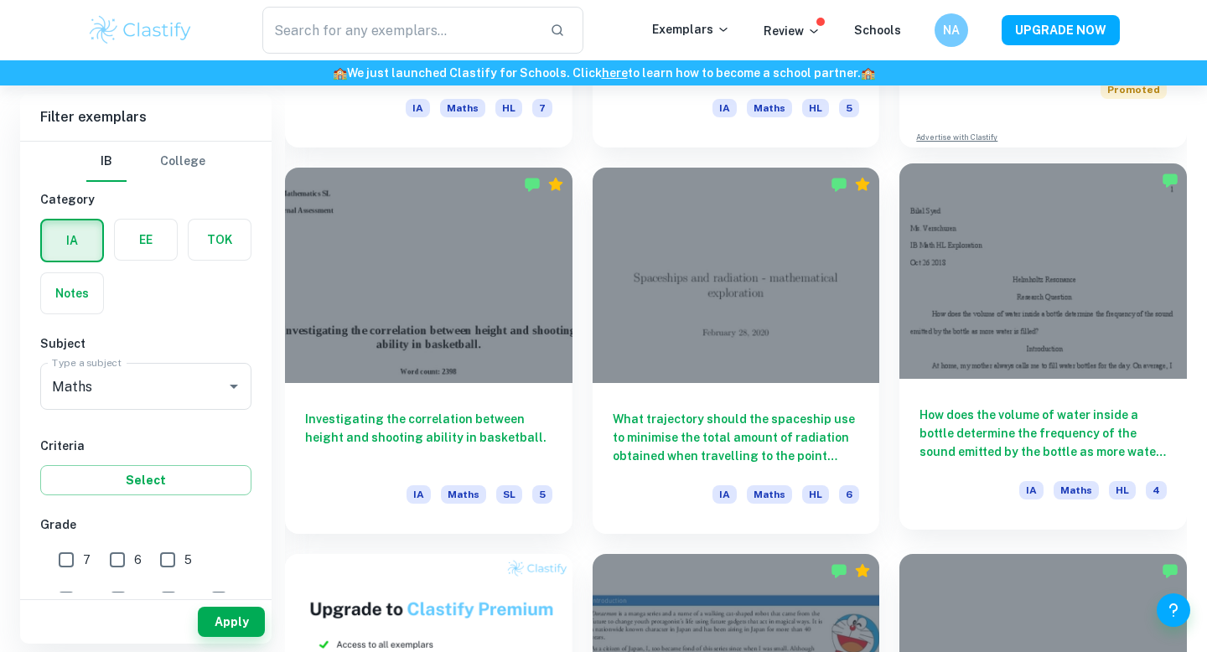
click at [990, 309] on div at bounding box center [1044, 270] width 288 height 215
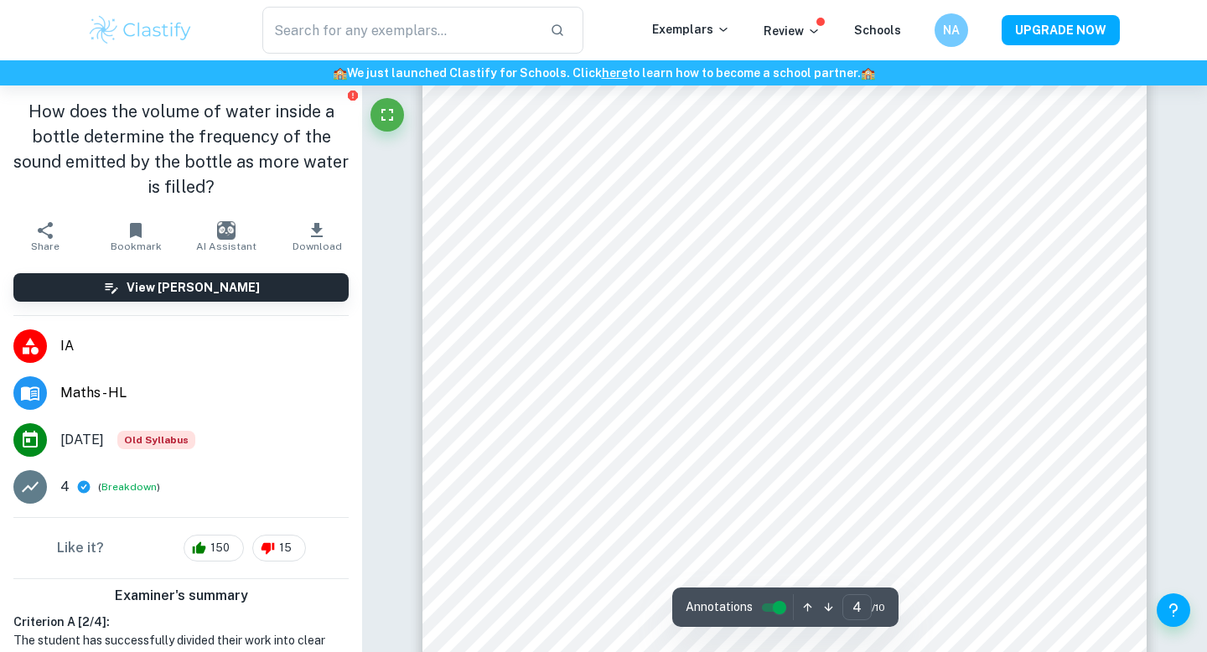
scroll to position [4184, 0]
type input "5"
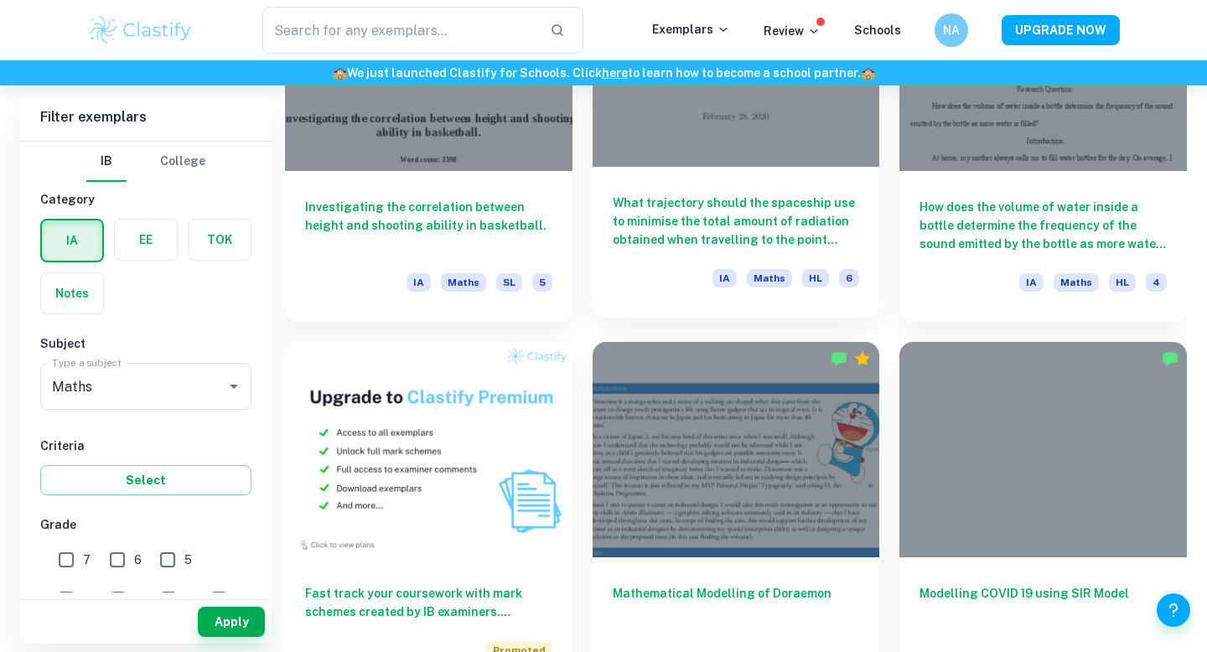
scroll to position [1200, 0]
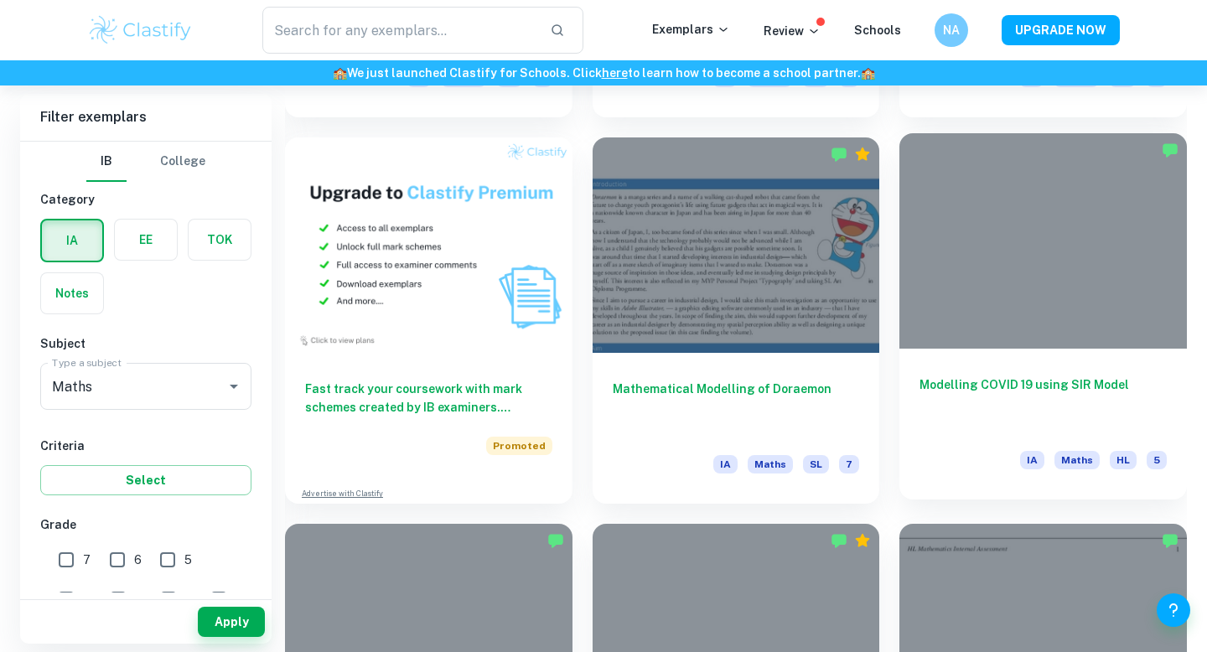
click at [946, 317] on div at bounding box center [1044, 240] width 288 height 215
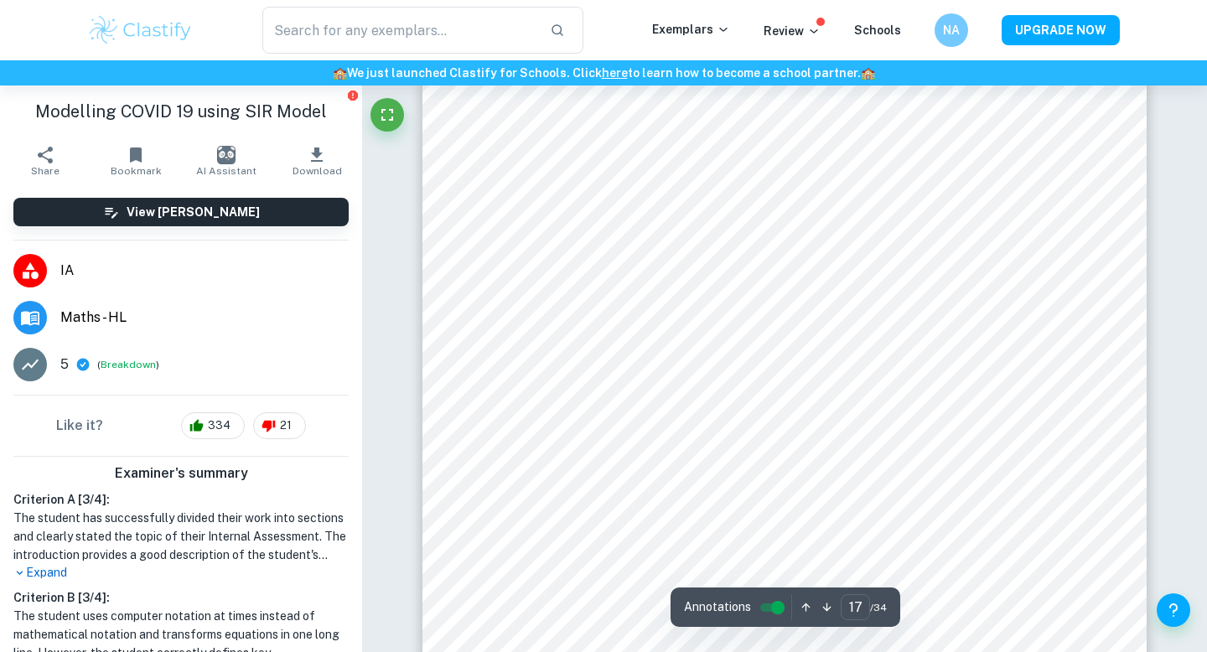
scroll to position [15506, 0]
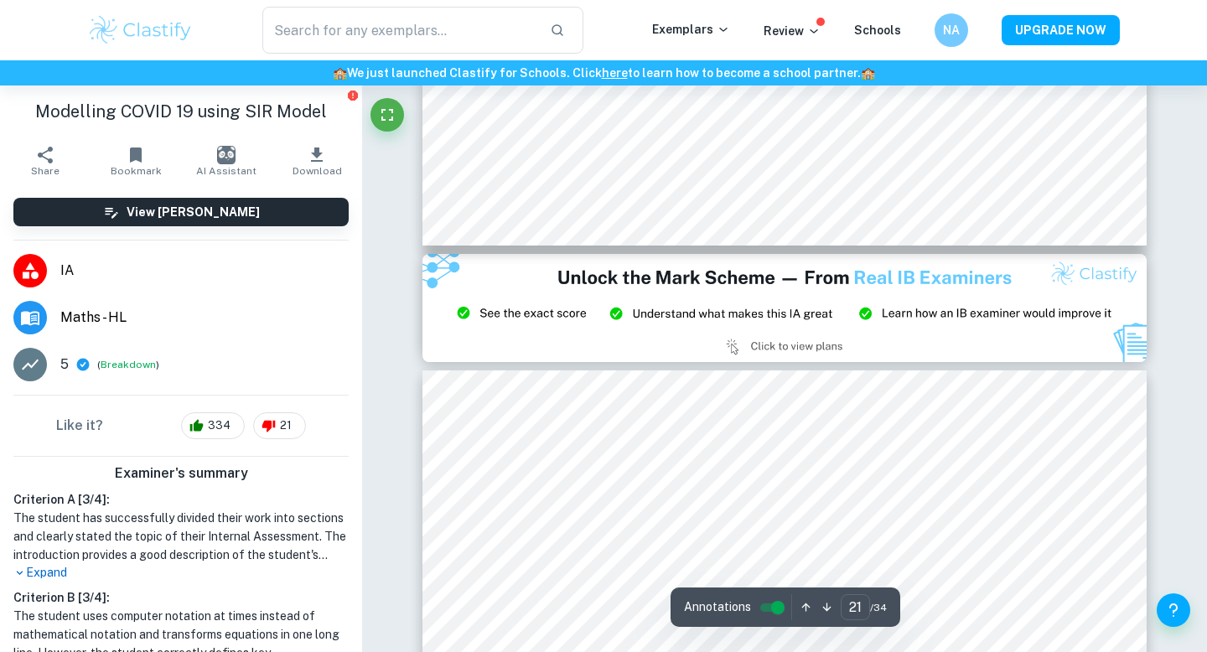
type input "20"
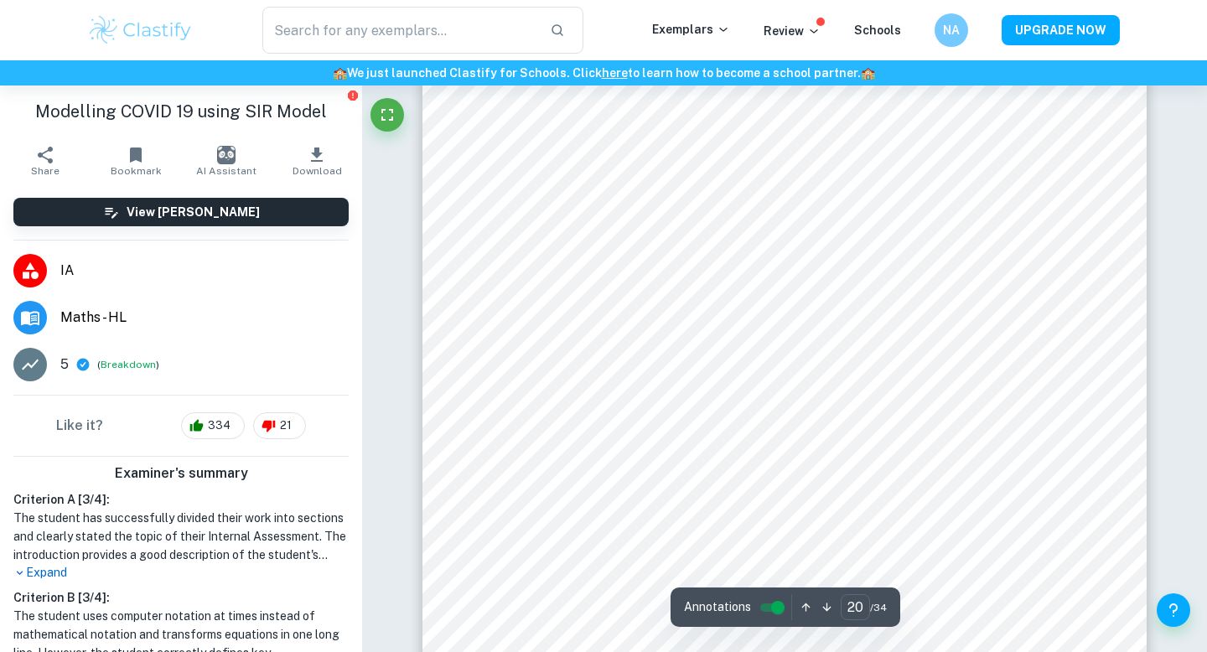
scroll to position [18591, 0]
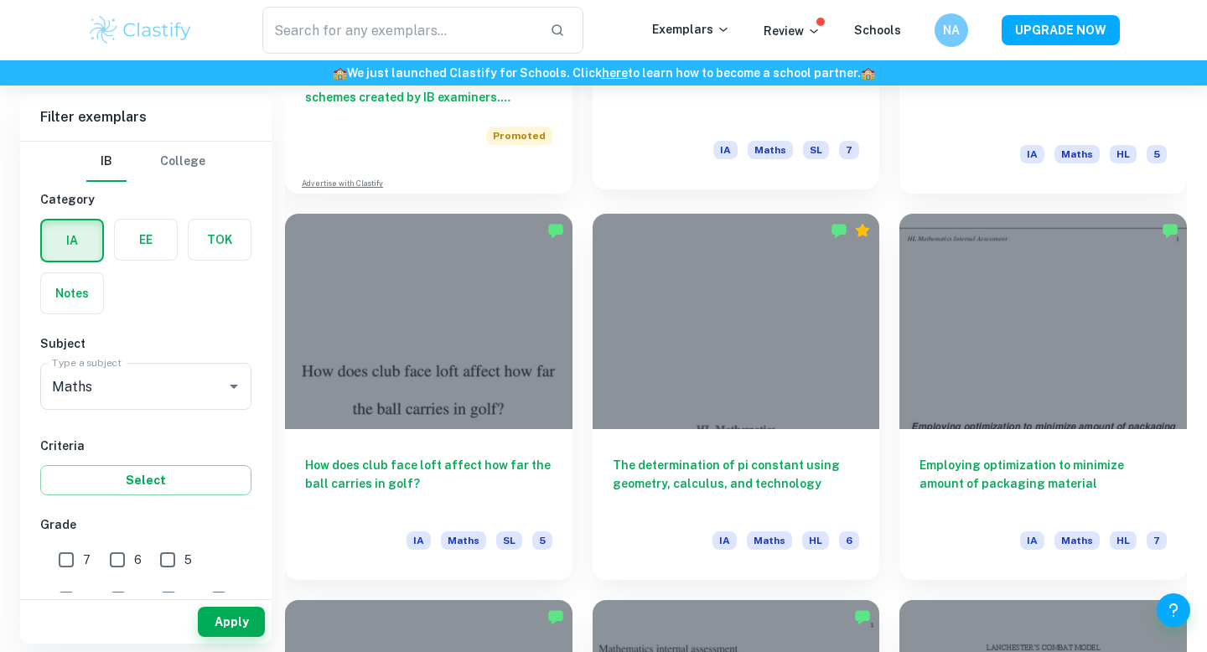
scroll to position [1512, 0]
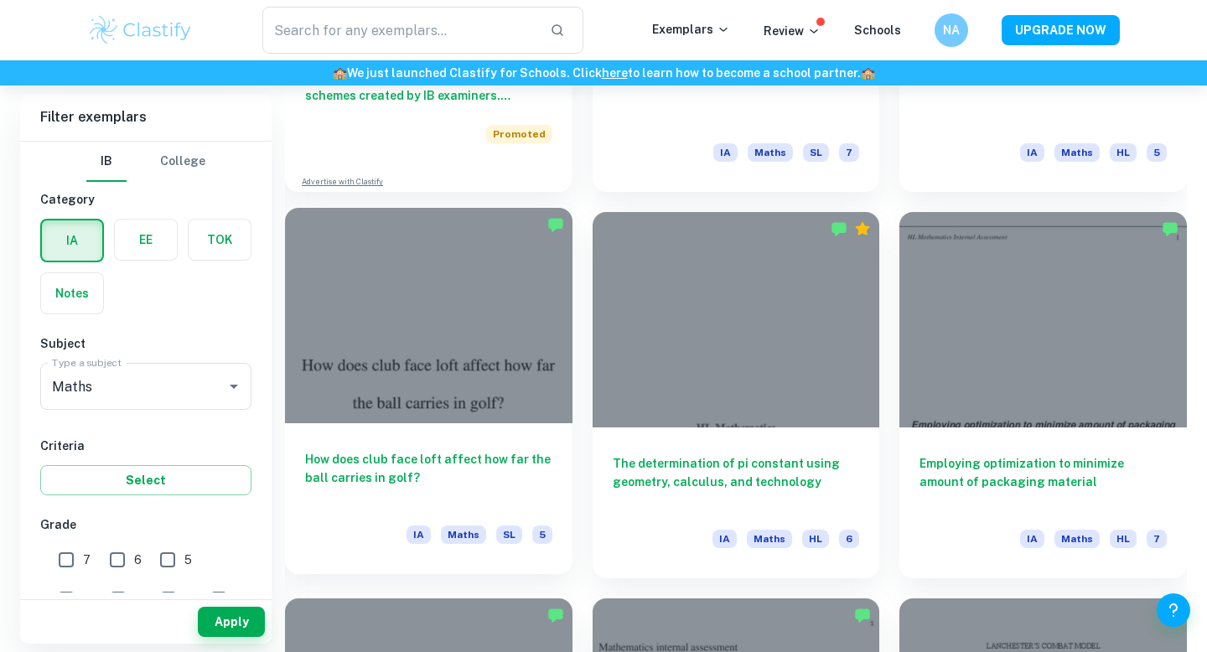
click at [429, 402] on div at bounding box center [429, 315] width 288 height 215
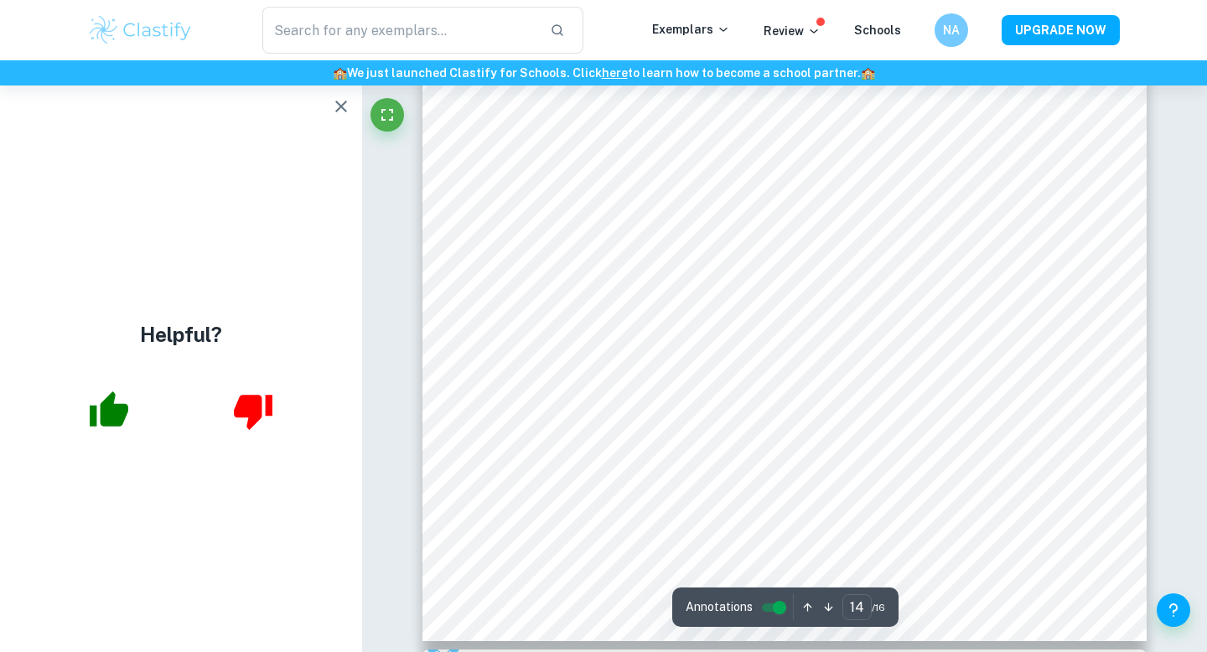
scroll to position [12933, 0]
type input "16"
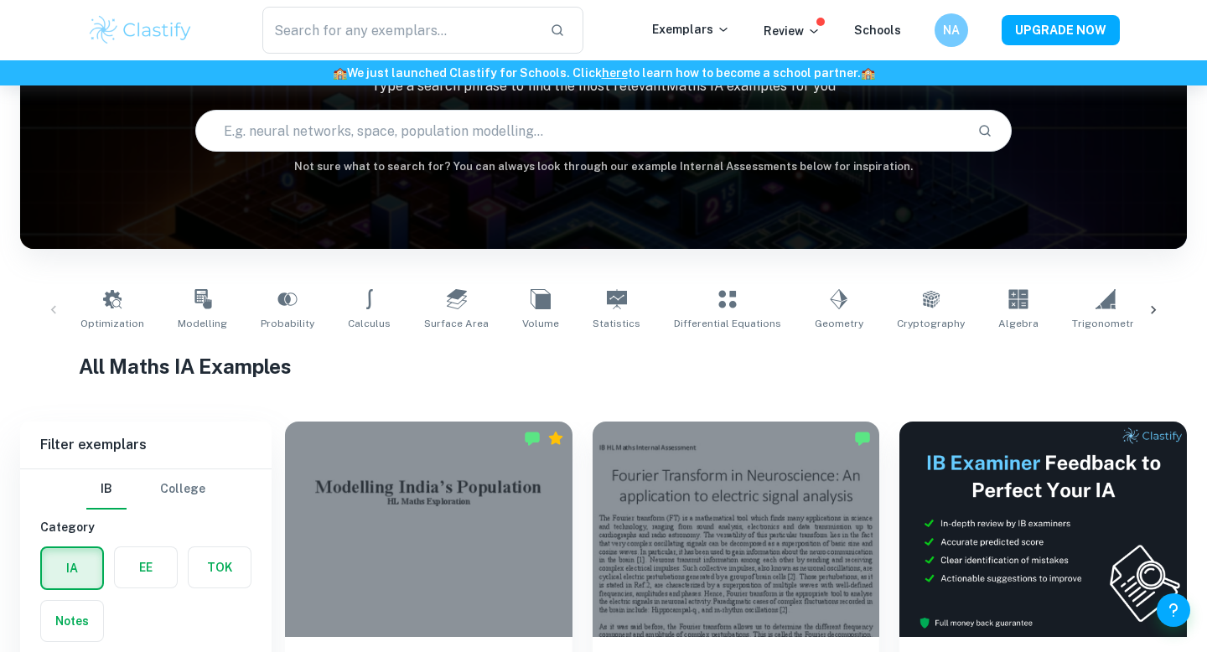
scroll to position [219, 0]
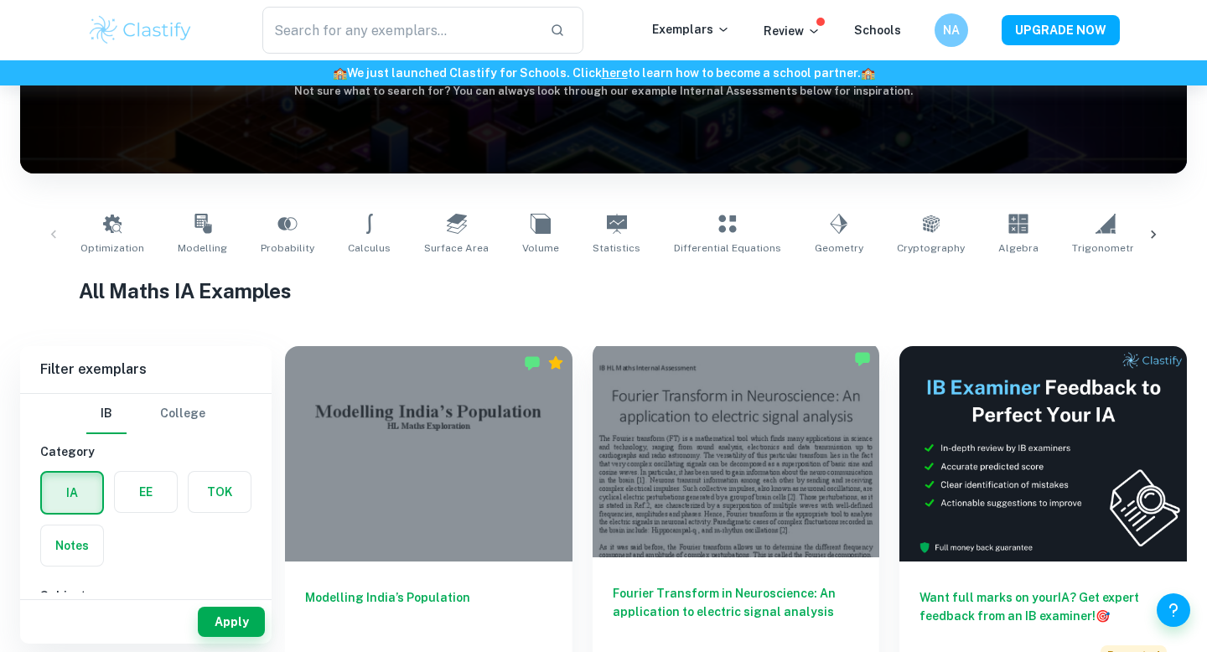
click at [710, 438] on div at bounding box center [737, 449] width 288 height 215
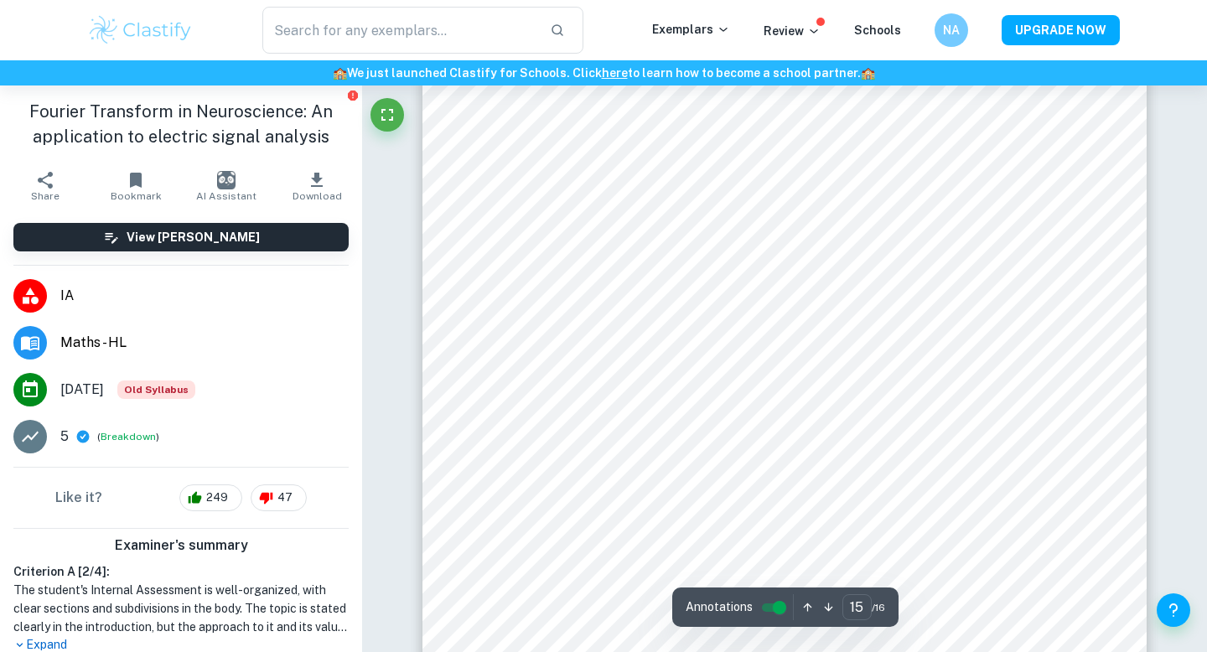
type input "16"
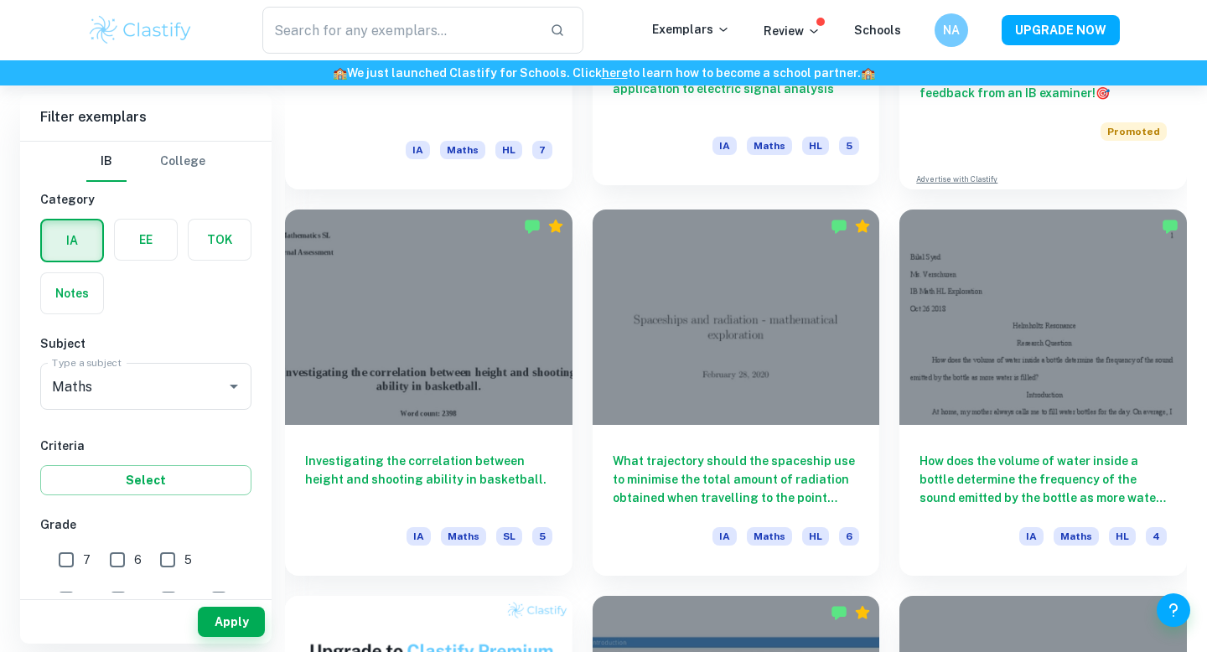
scroll to position [746, 0]
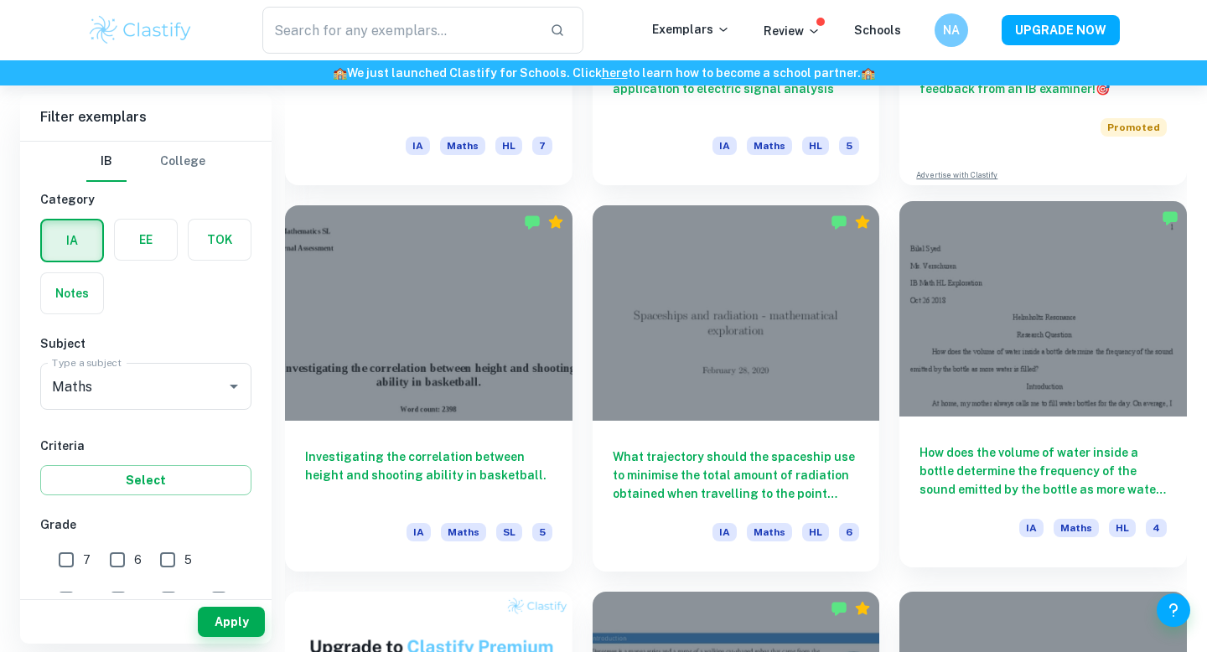
click at [1062, 395] on div at bounding box center [1044, 308] width 288 height 215
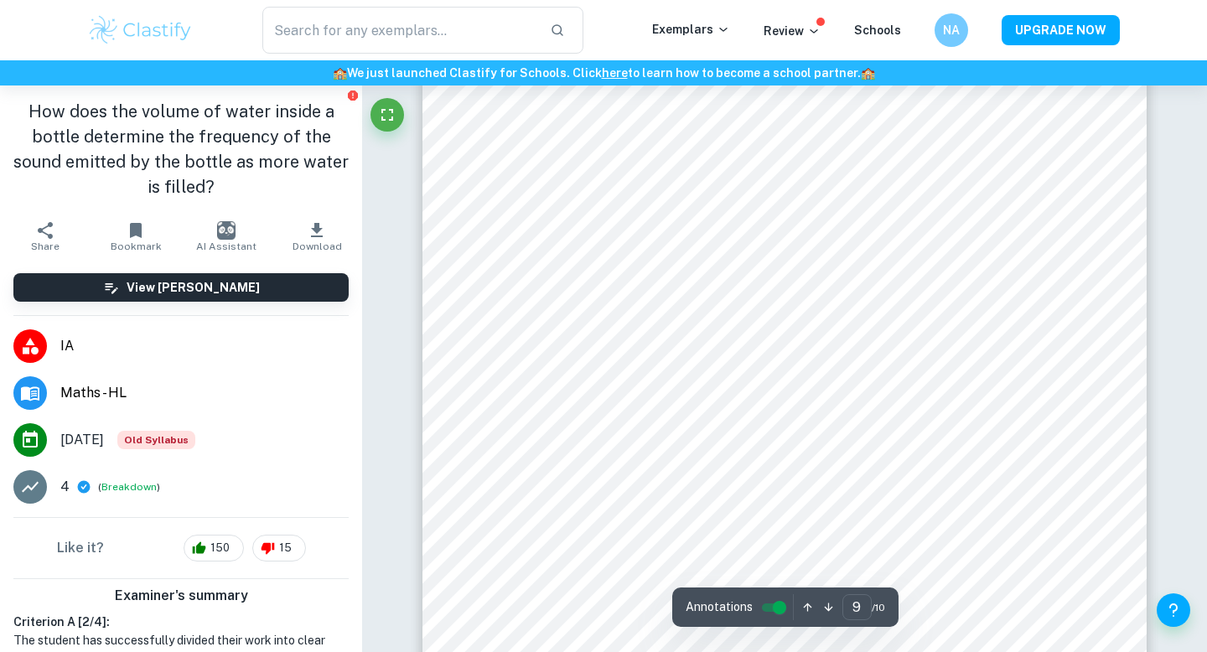
type input "8"
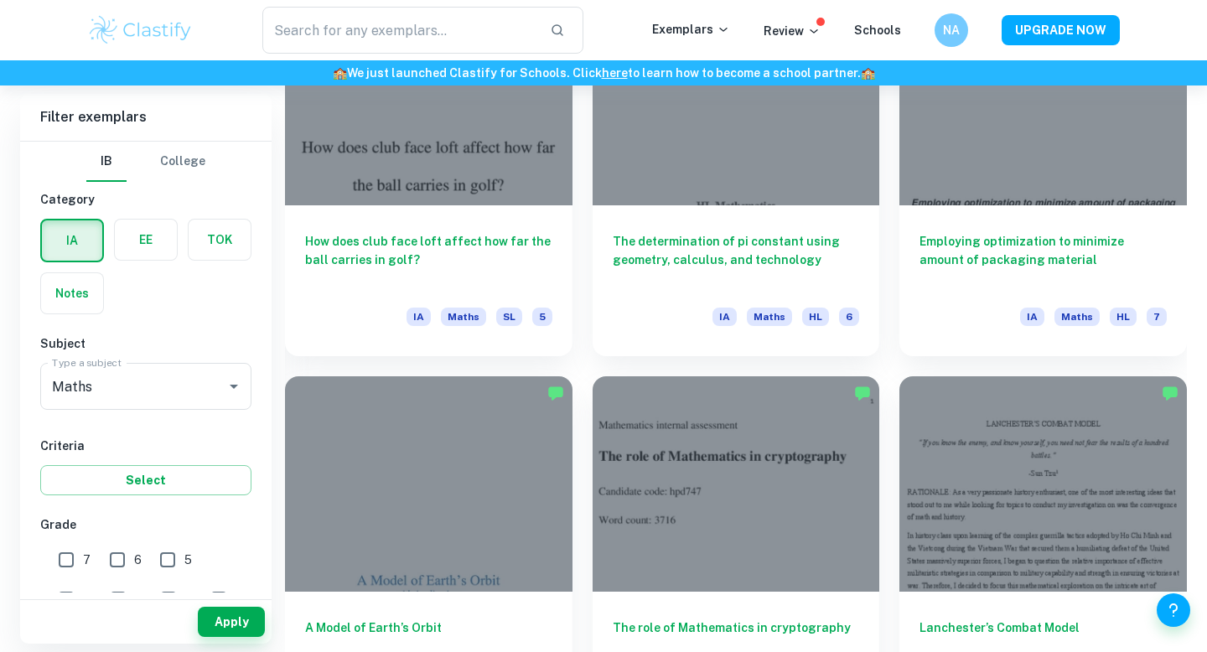
scroll to position [1735, 0]
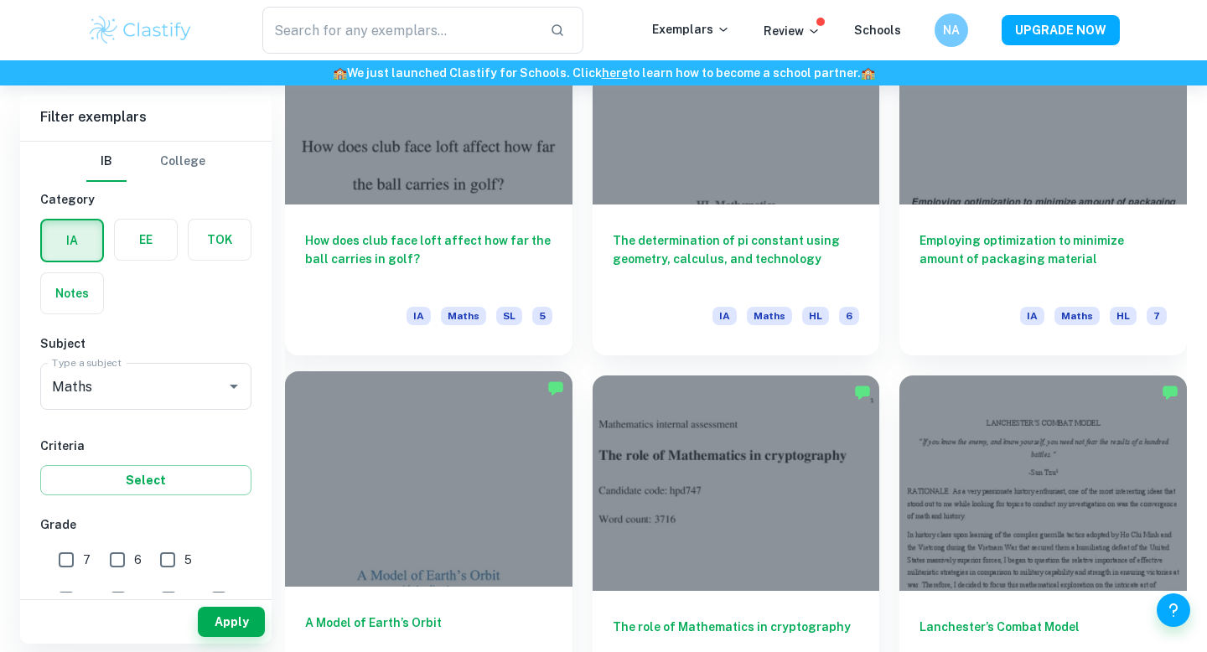
click at [485, 502] on div at bounding box center [429, 478] width 288 height 215
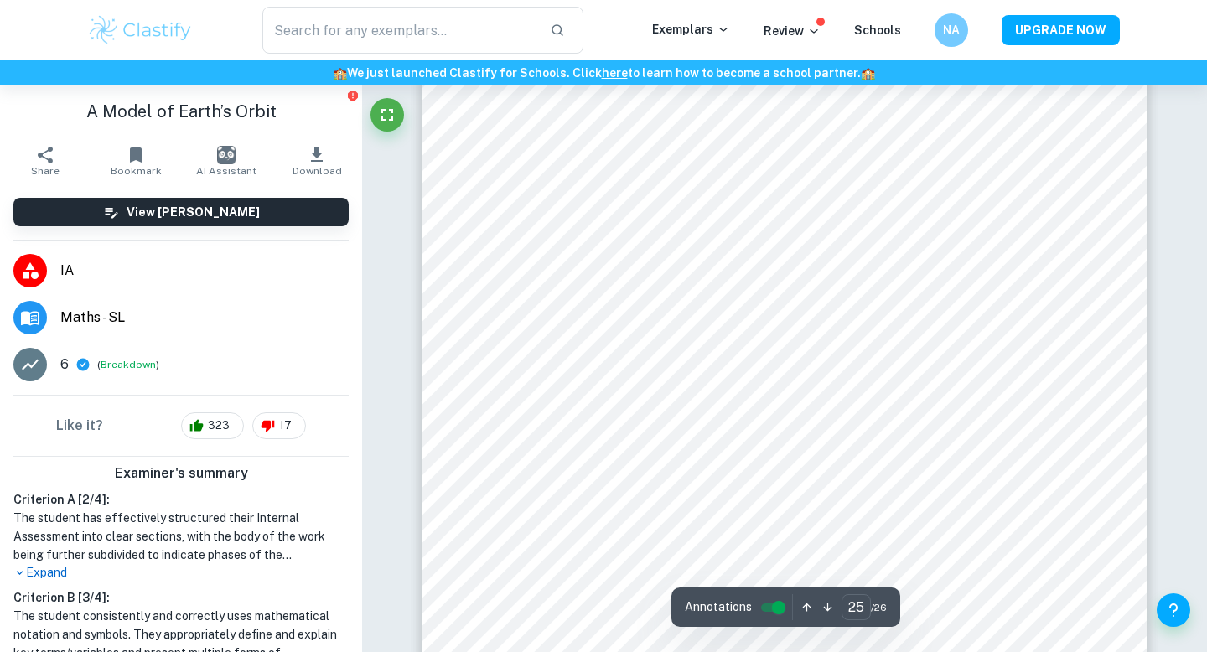
scroll to position [24111, 0]
type input "25"
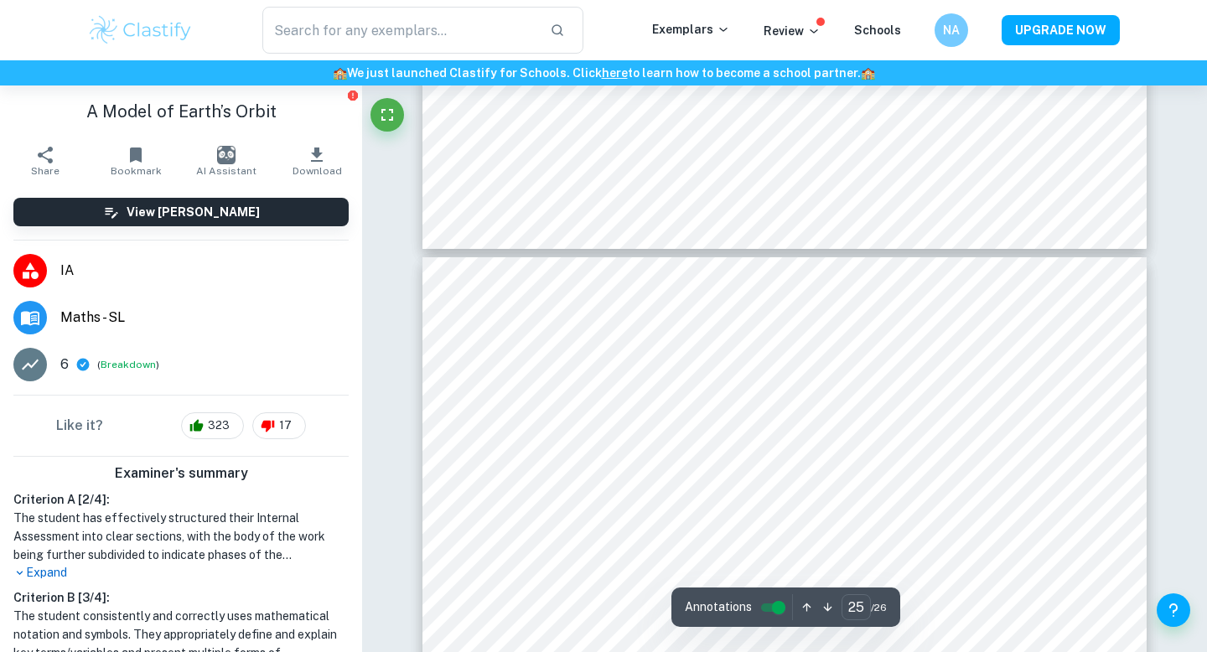
scroll to position [22648, 0]
